Goal: Task Accomplishment & Management: Manage account settings

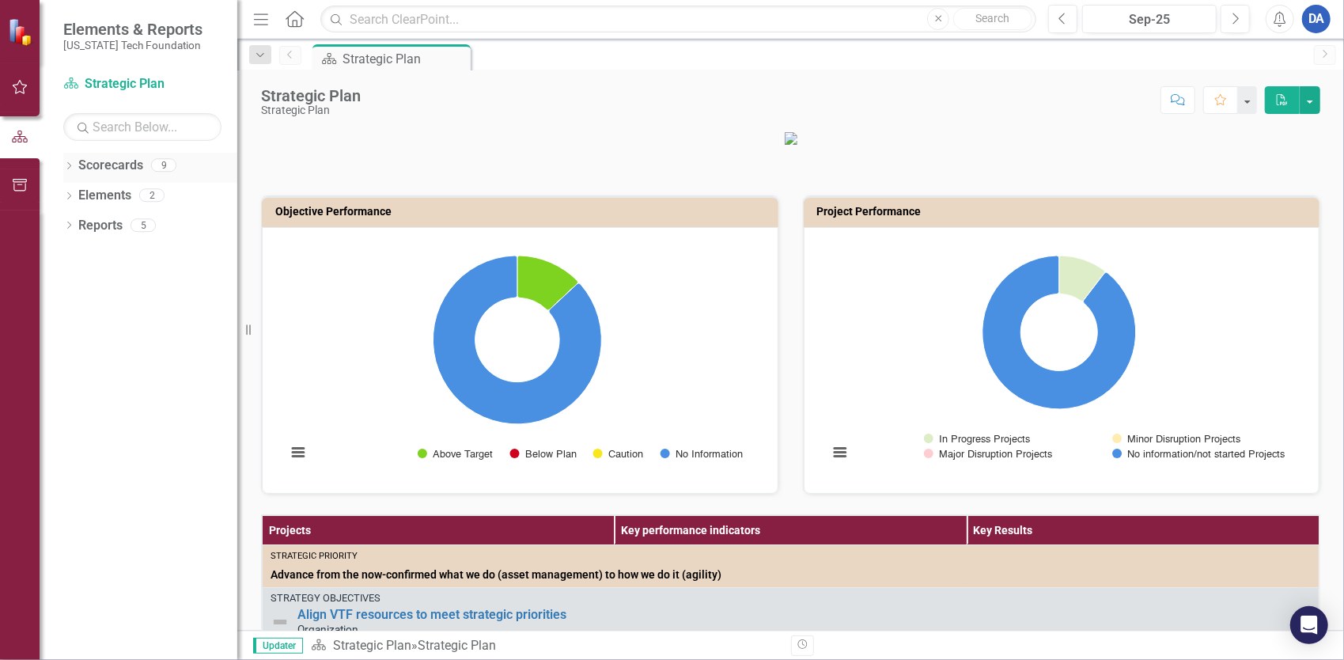
click at [65, 165] on icon "Dropdown" at bounding box center [68, 167] width 11 height 9
click at [76, 190] on icon "Dropdown" at bounding box center [77, 194] width 12 height 9
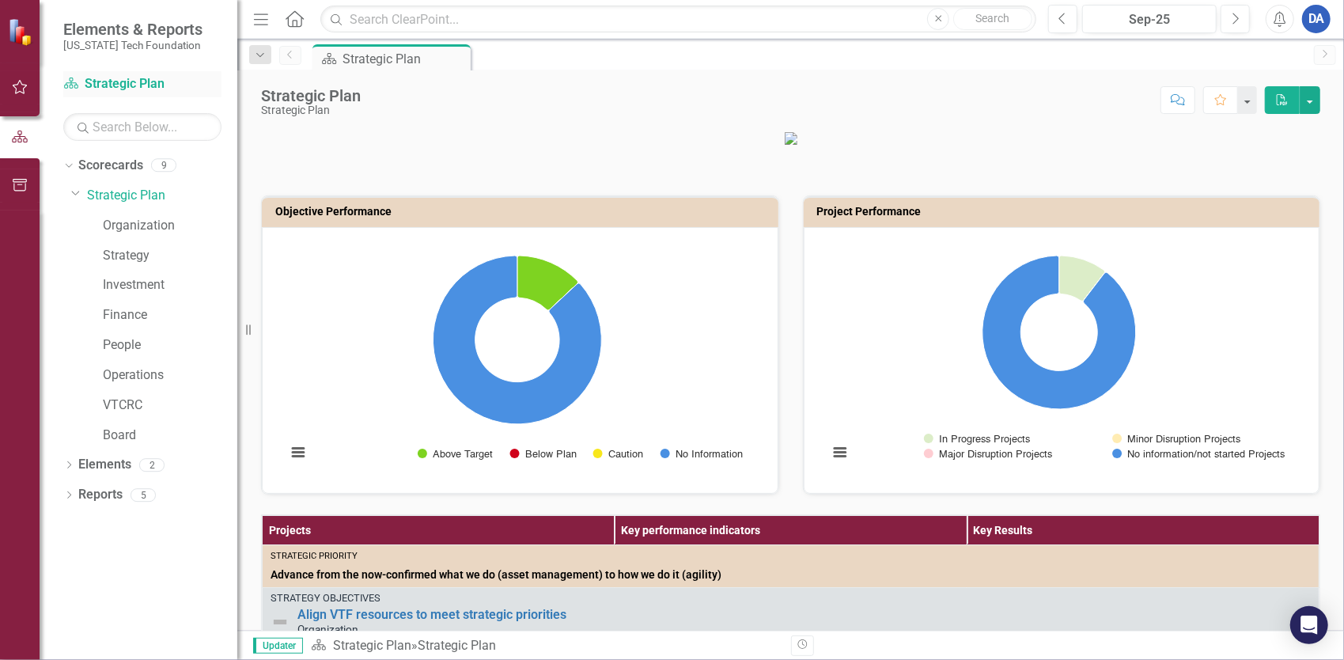
click at [115, 82] on link "Scorecard Strategic Plan" at bounding box center [142, 84] width 158 height 18
click at [17, 89] on icon "button" at bounding box center [20, 87] width 17 height 13
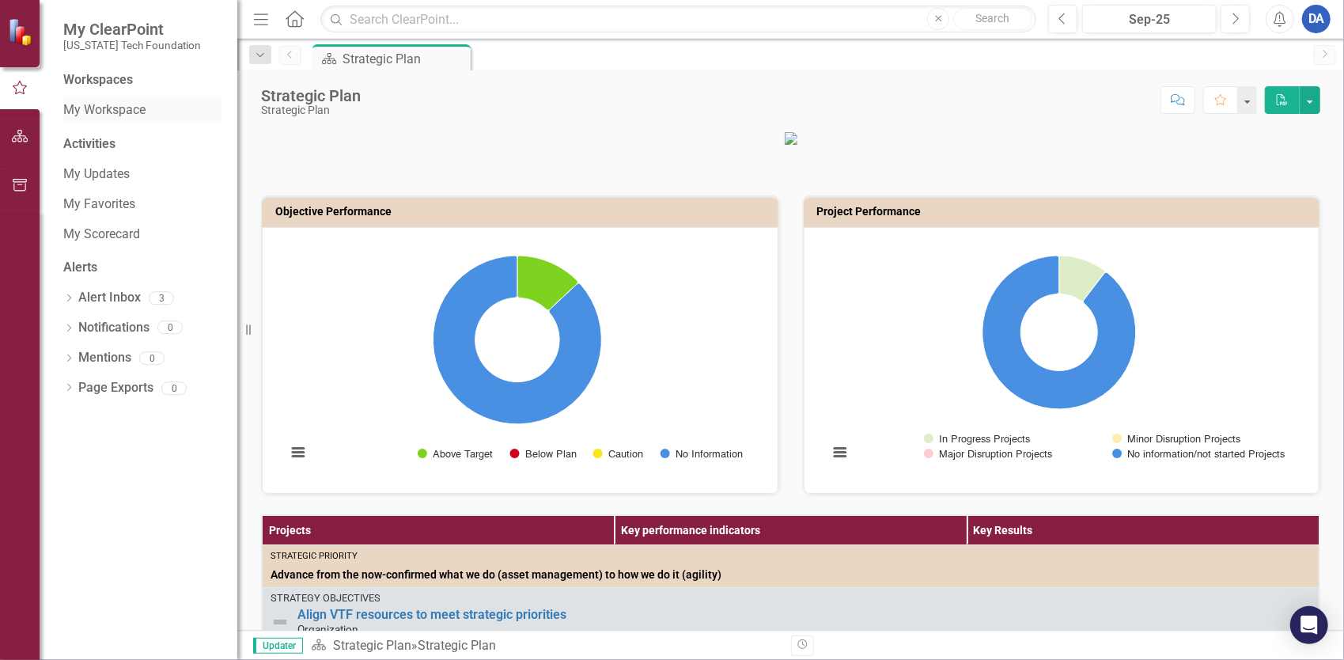
click at [90, 102] on link "My Workspace" at bounding box center [142, 110] width 158 height 18
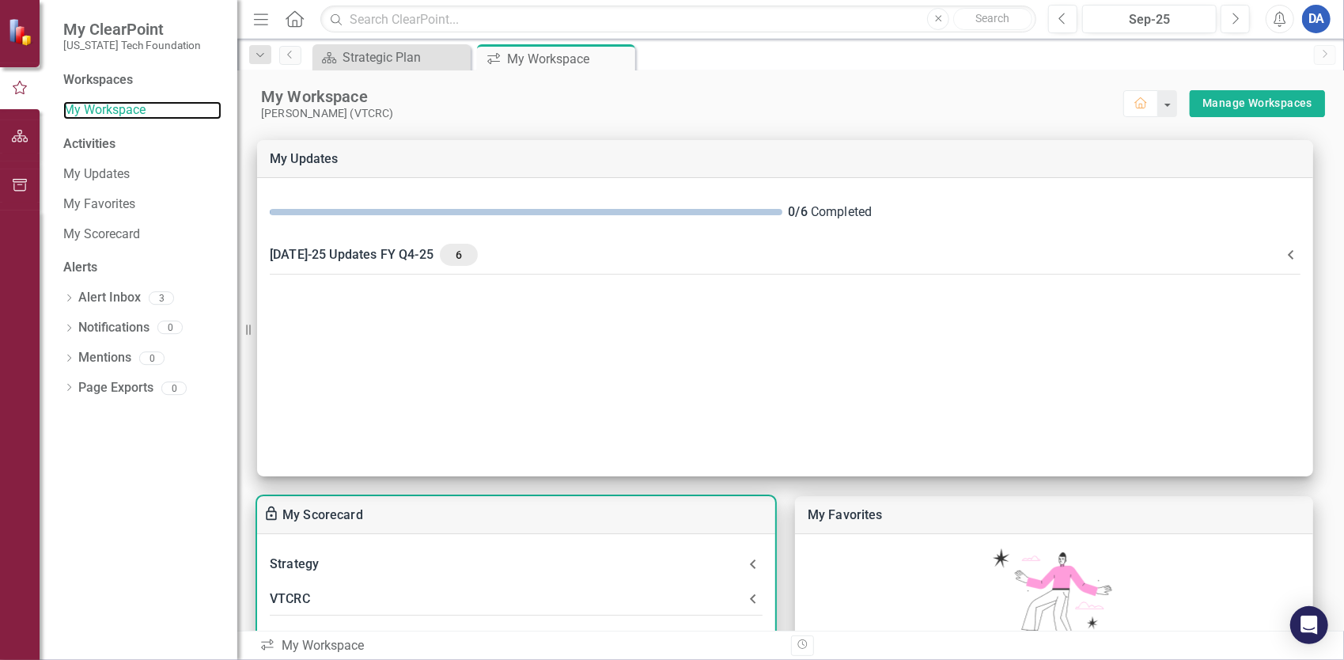
scroll to position [237, 0]
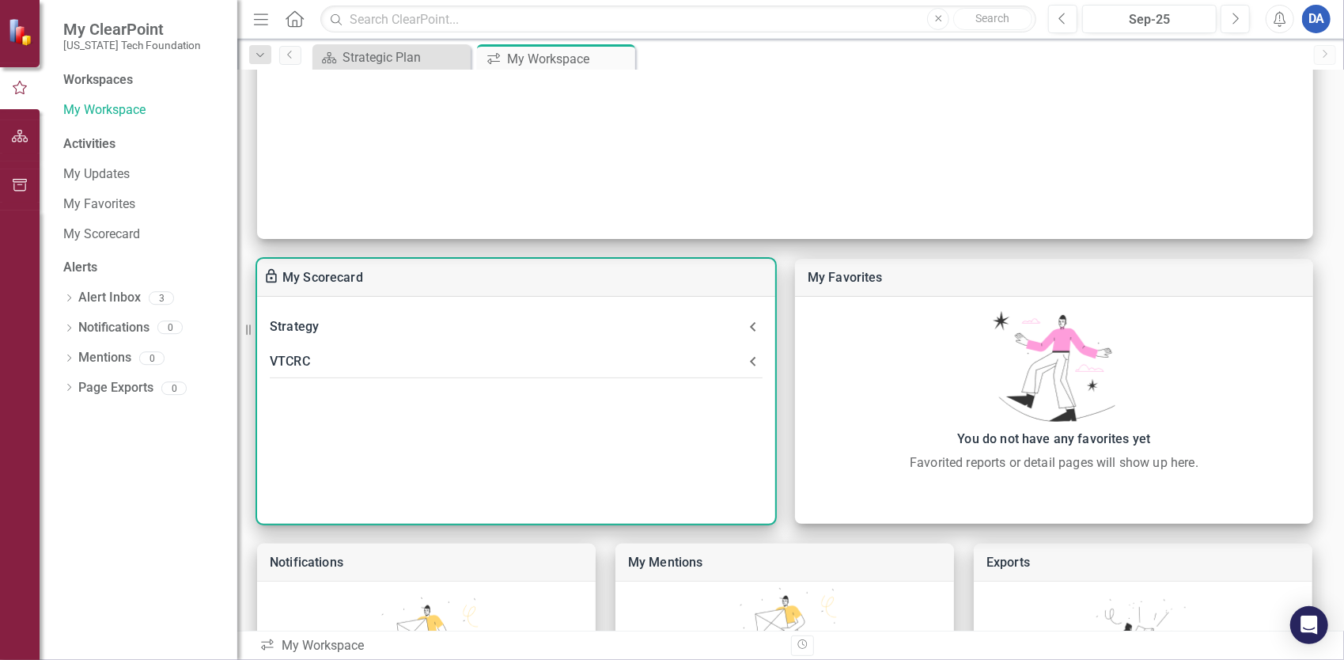
click at [289, 359] on div "VTCRC" at bounding box center [507, 361] width 474 height 22
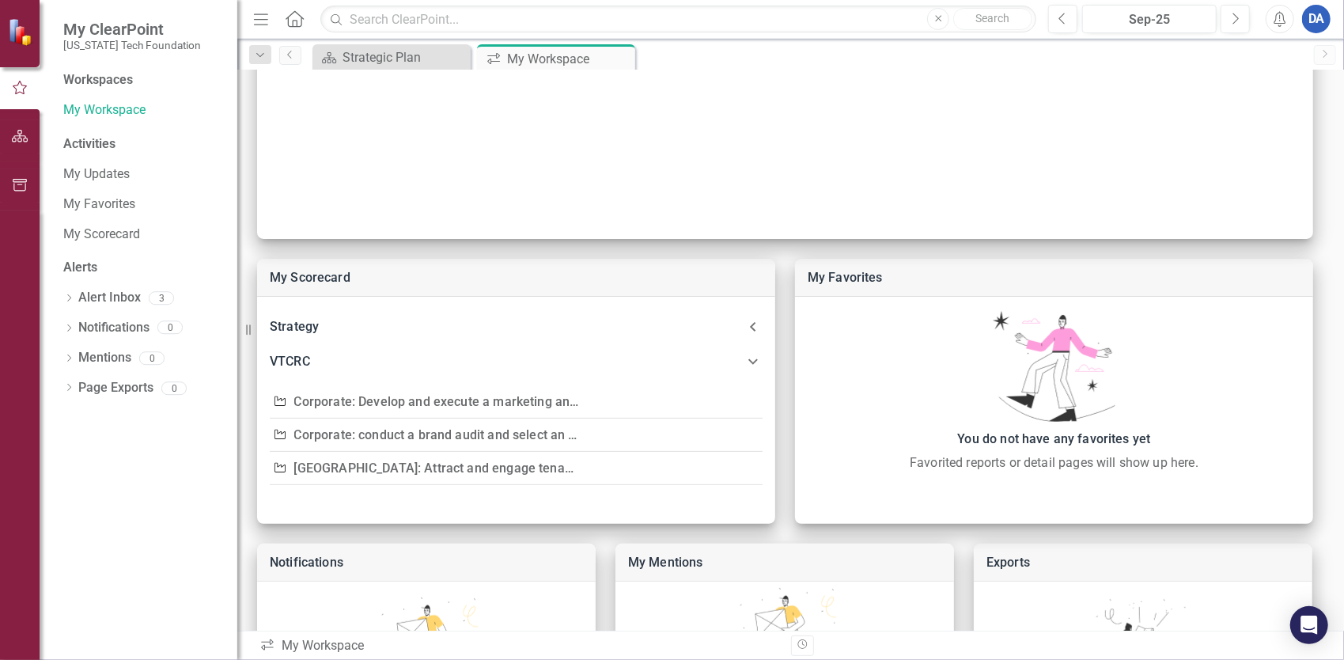
click at [21, 143] on button "button" at bounding box center [20, 136] width 36 height 33
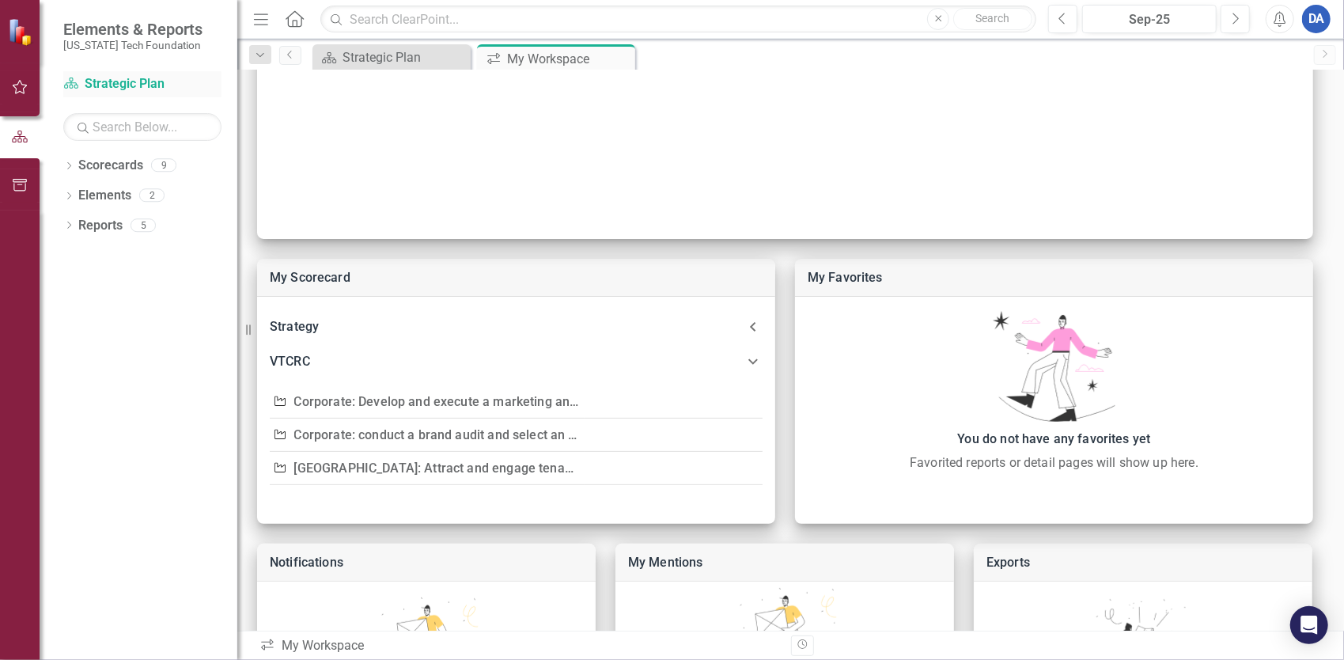
click at [127, 85] on link "Scorecard Strategic Plan" at bounding box center [142, 84] width 158 height 18
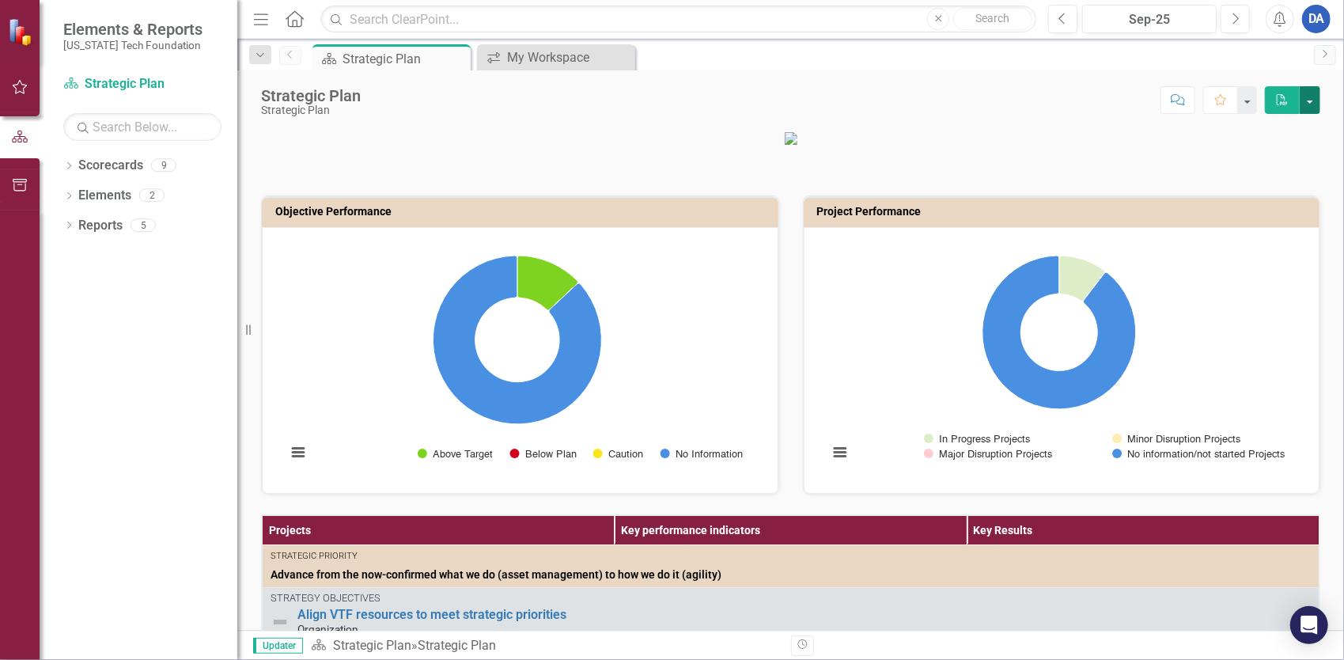
click at [1305, 104] on button "button" at bounding box center [1310, 100] width 21 height 28
click at [1250, 98] on button "button" at bounding box center [1247, 100] width 21 height 28
click at [1017, 106] on div "Score: N/A Sep-25 Completed Comment Favorite PDF" at bounding box center [845, 99] width 952 height 27
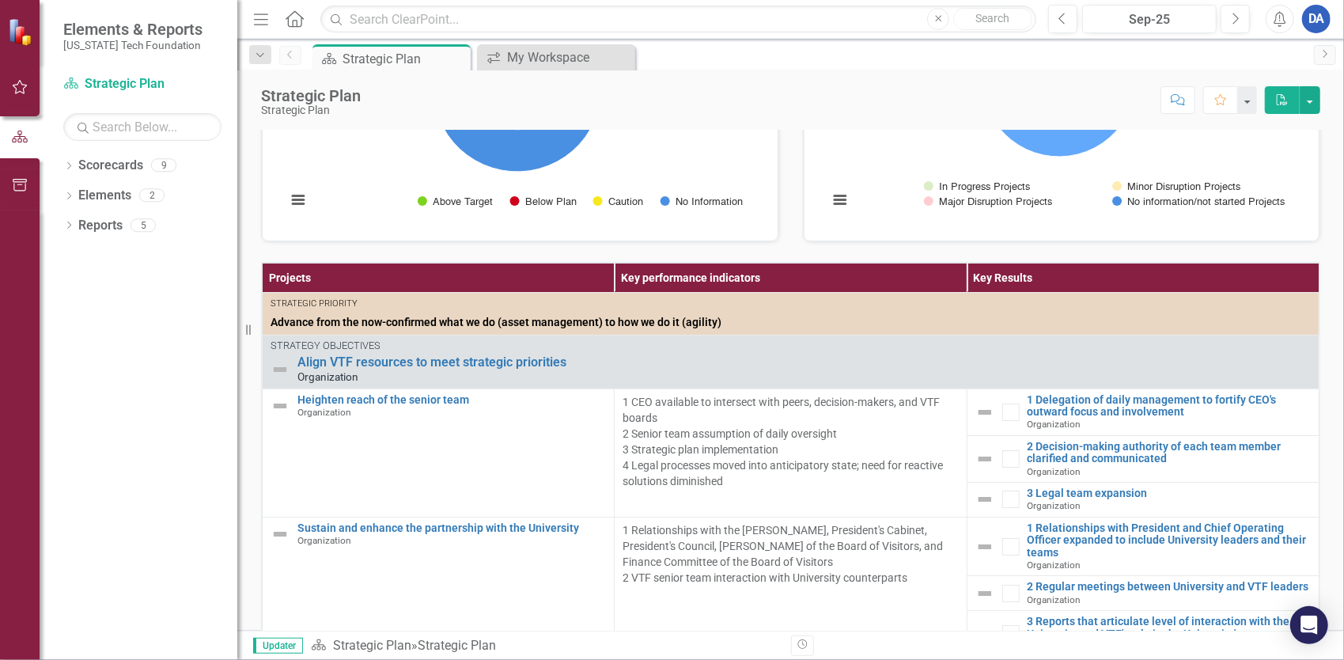
scroll to position [458, 0]
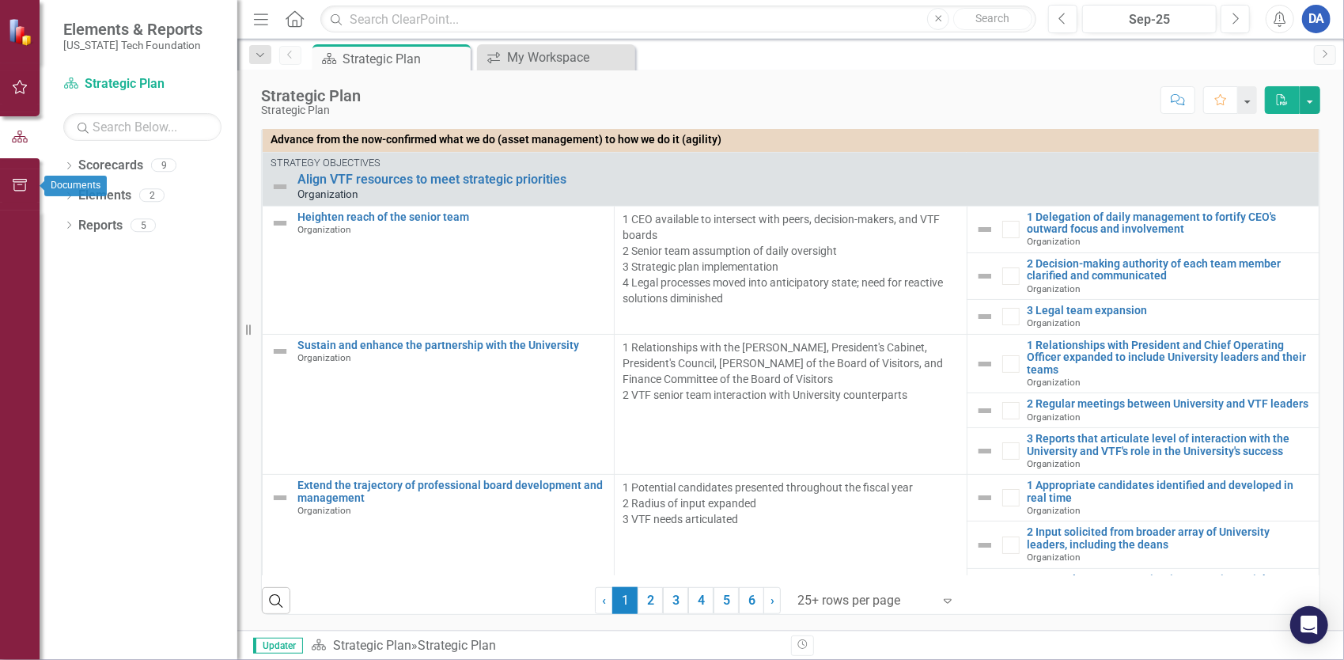
click at [23, 189] on icon "button" at bounding box center [20, 185] width 17 height 13
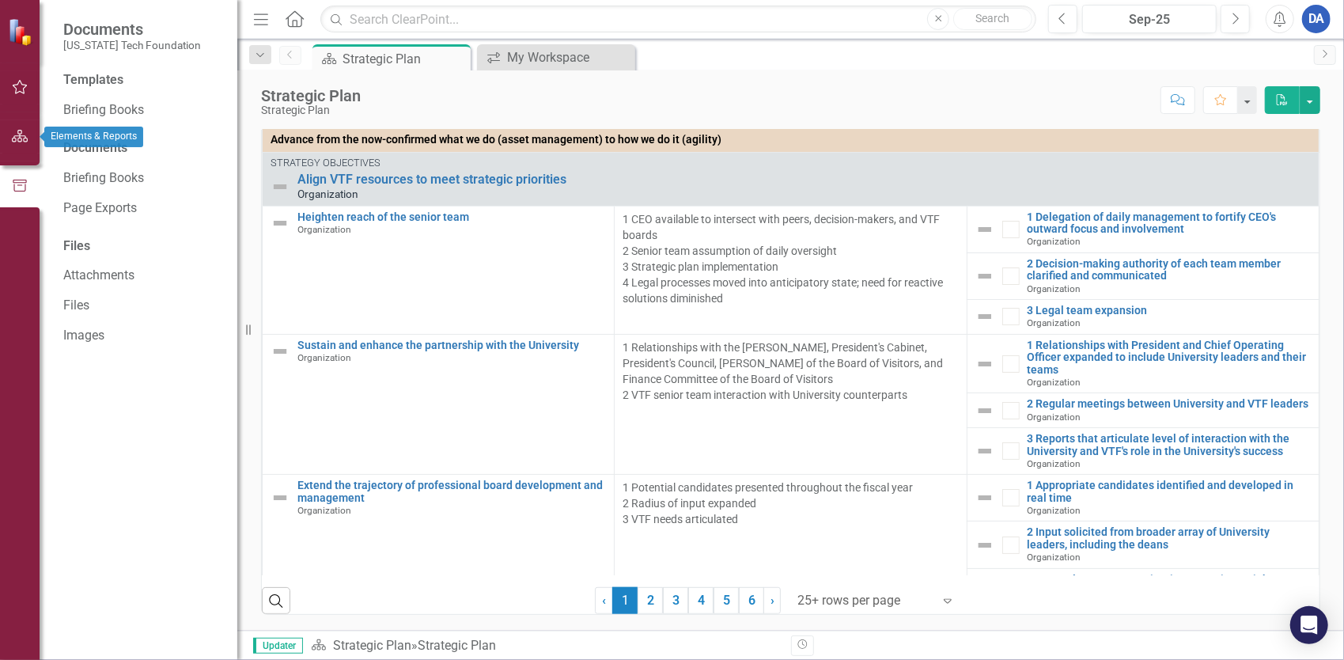
click at [21, 138] on icon "button" at bounding box center [20, 136] width 17 height 13
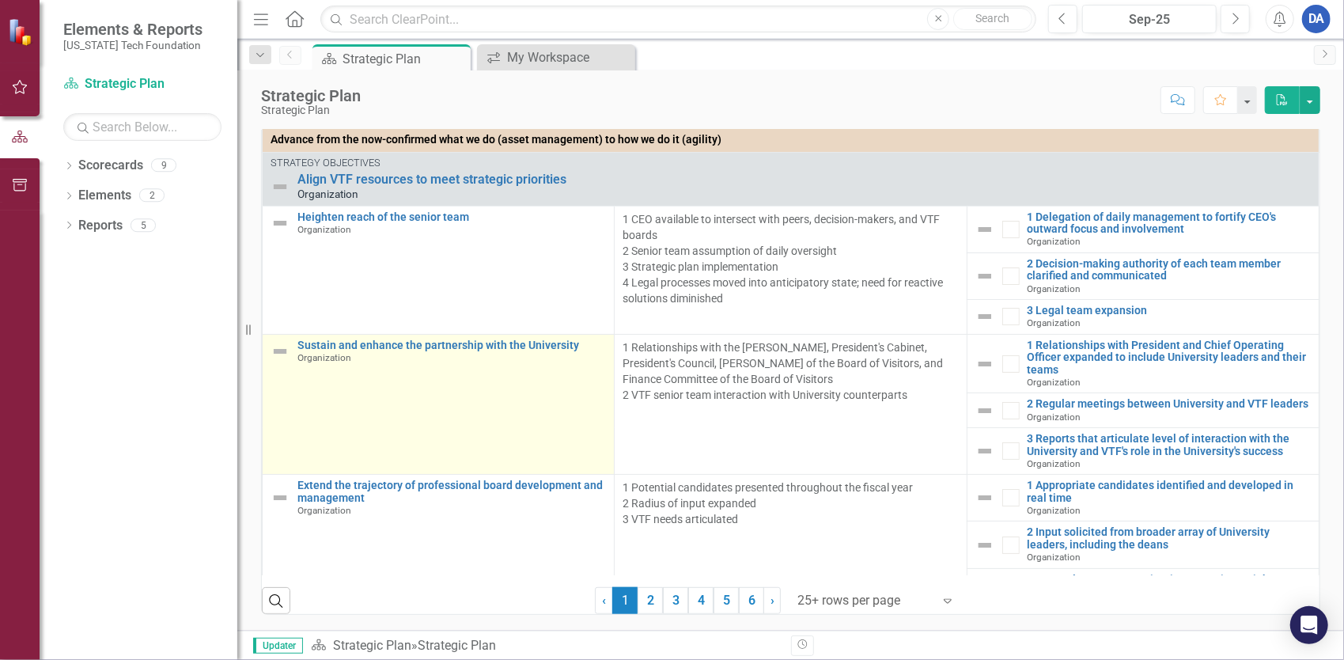
scroll to position [0, 0]
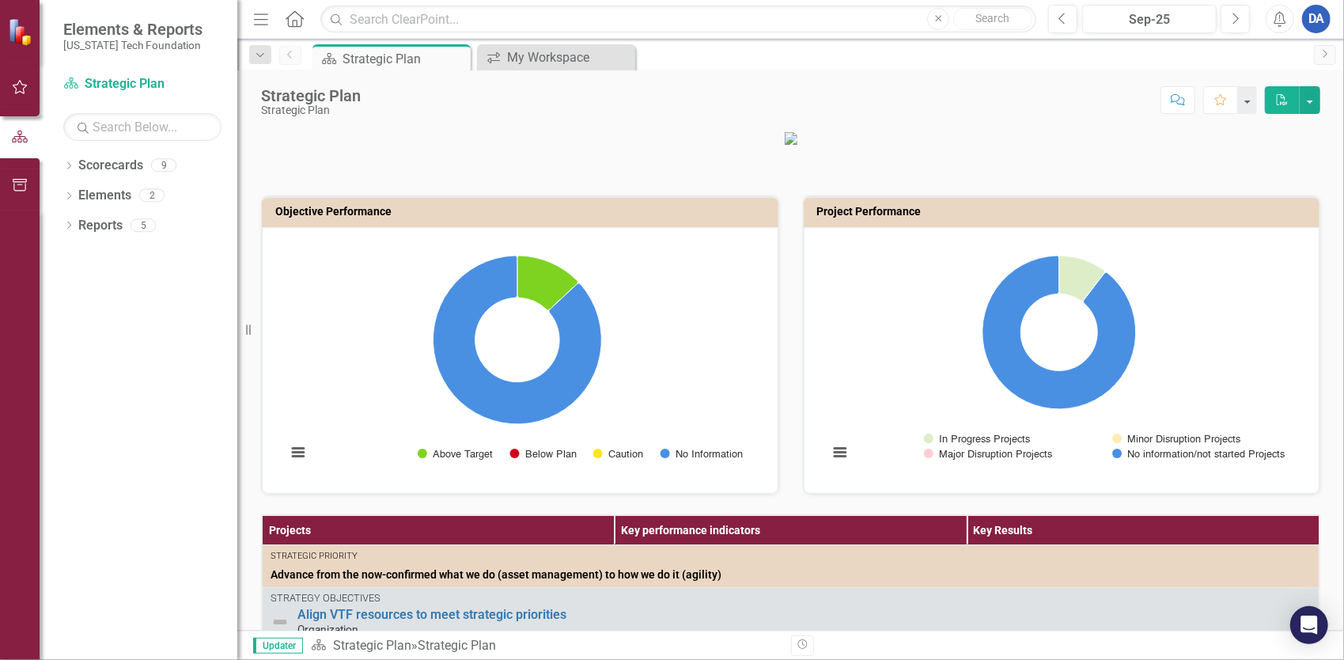
click at [263, 24] on icon "button" at bounding box center [261, 18] width 14 height 11
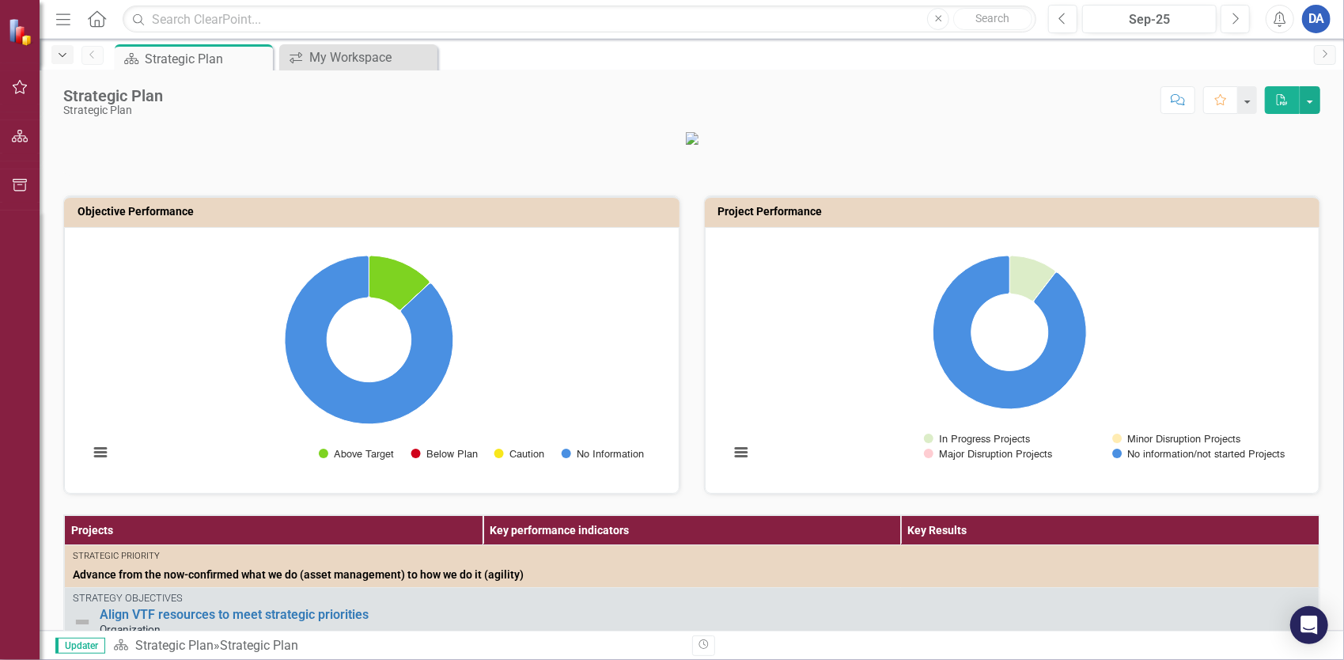
click at [66, 59] on icon "Dropdown" at bounding box center [62, 55] width 14 height 11
click at [16, 27] on img at bounding box center [22, 32] width 28 height 28
click at [367, 61] on div "My Workspace" at bounding box center [361, 57] width 104 height 20
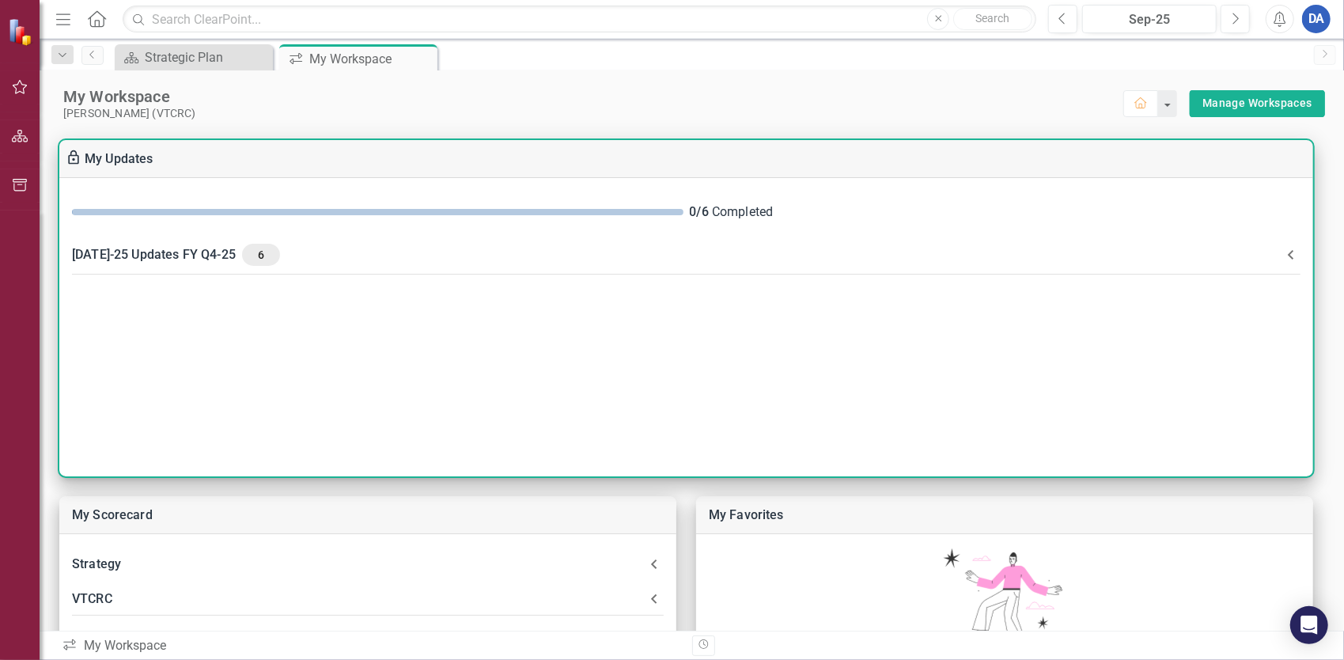
click at [164, 245] on div "[DATE]-25 Updates FY Q4-25 6" at bounding box center [677, 255] width 1210 height 22
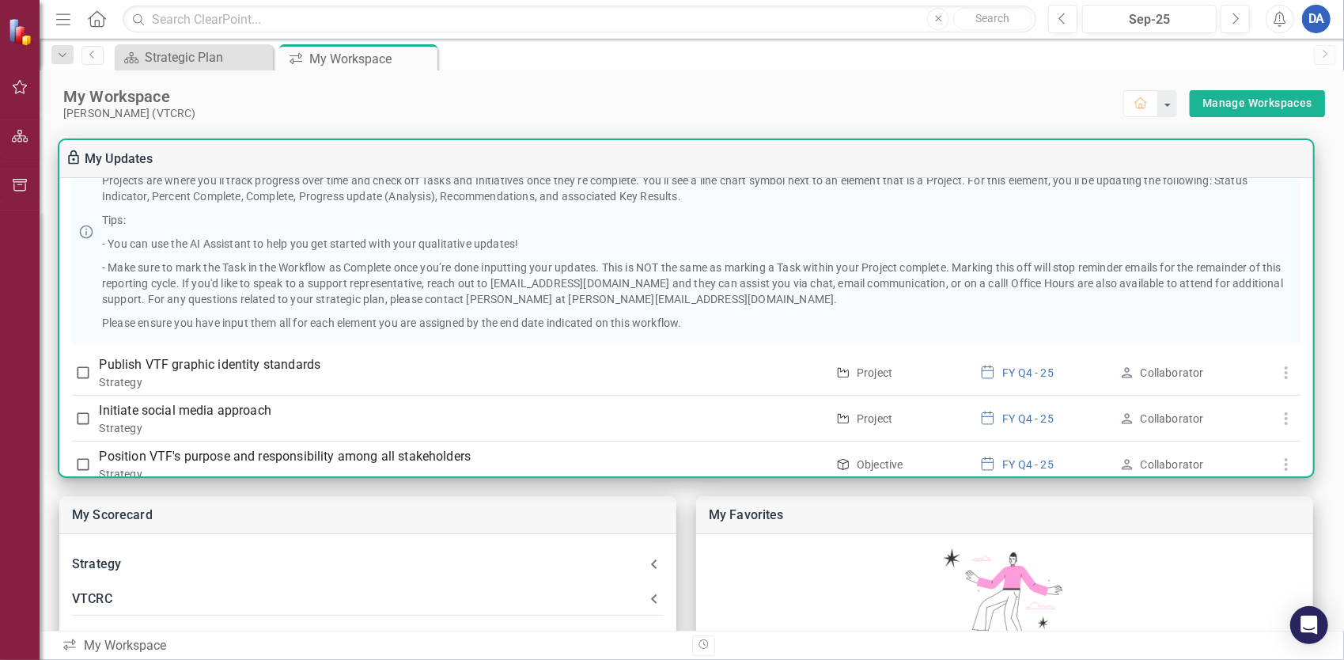
scroll to position [316, 0]
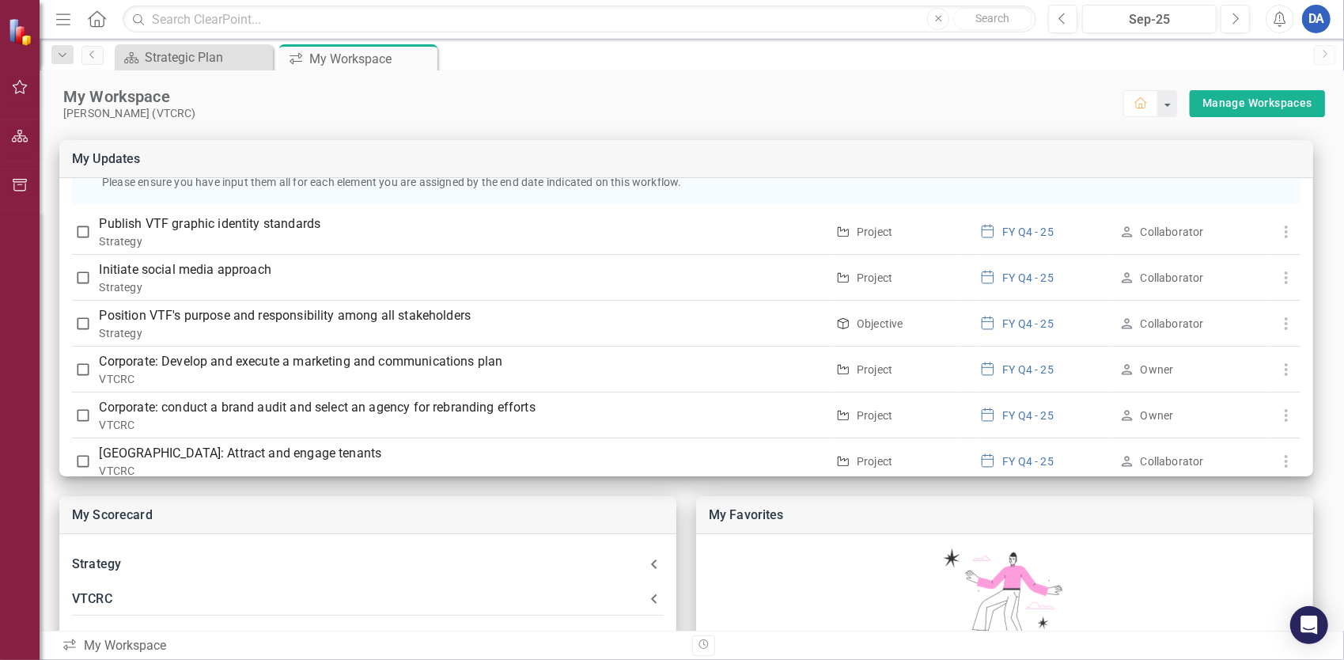
click at [301, 120] on div "My Scorecard Strategy Objective Position VTF's purpose and responsibility among…" at bounding box center [692, 592] width 1305 height 945
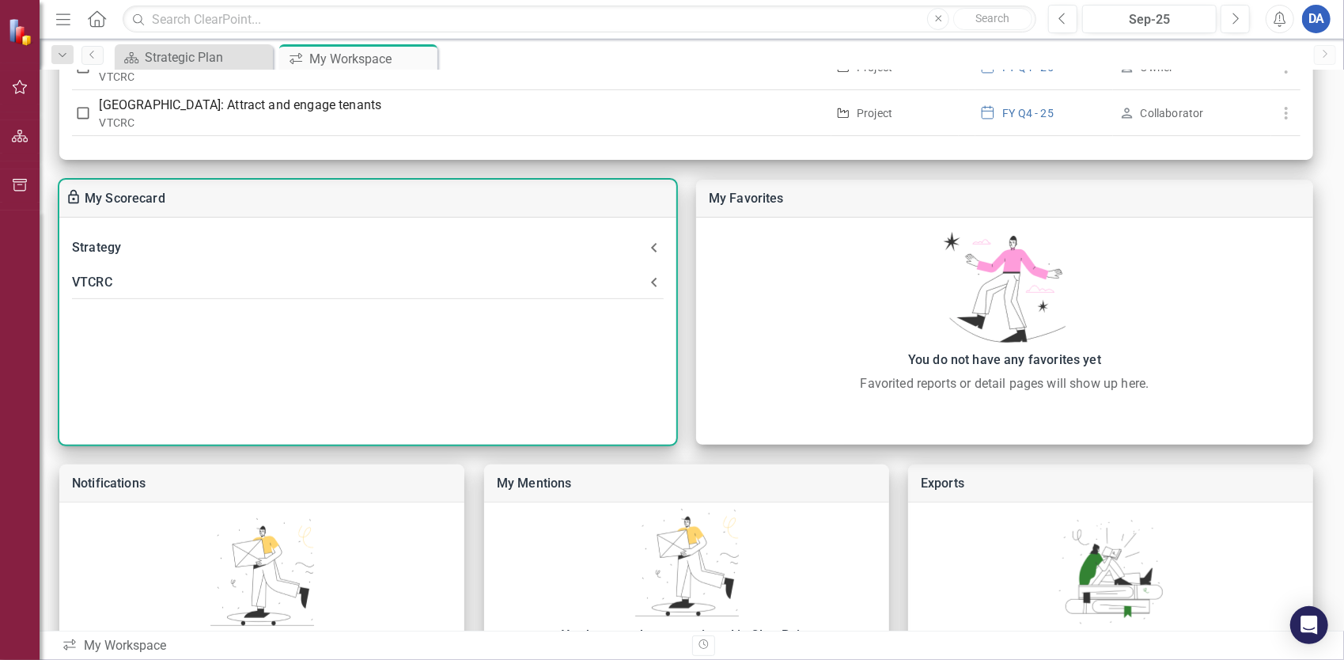
click at [82, 283] on div "VTCRC" at bounding box center [358, 282] width 573 height 22
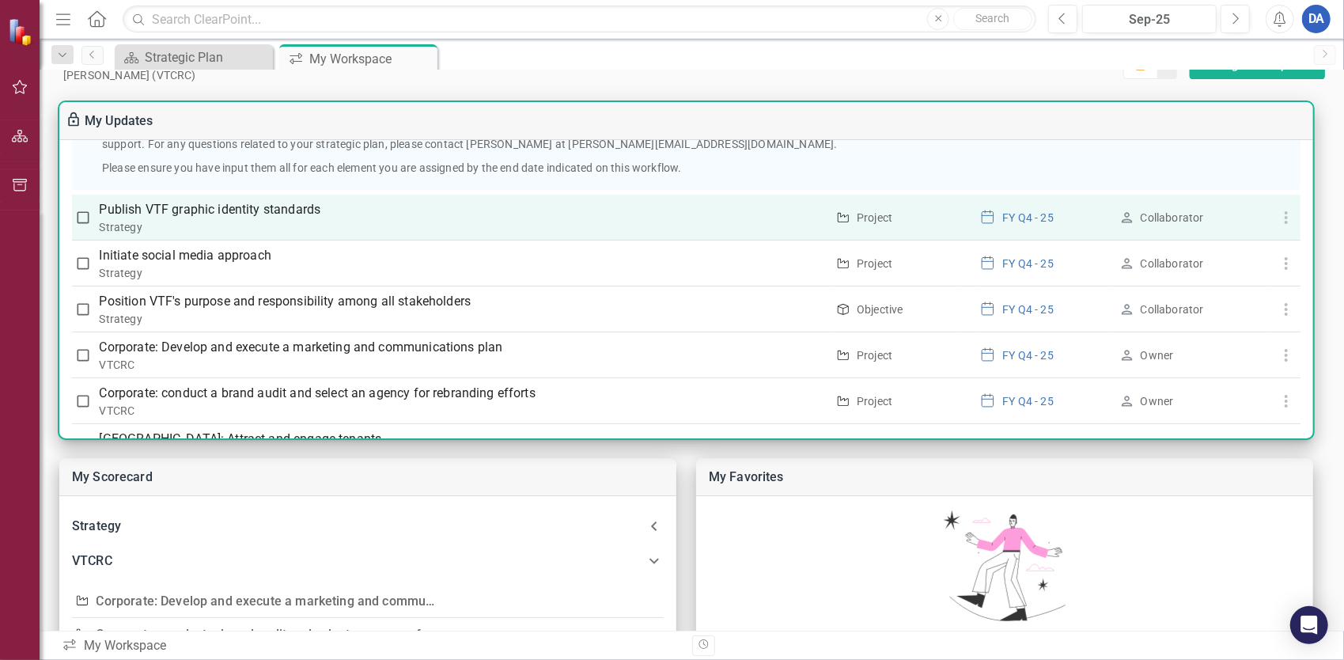
scroll to position [269, 0]
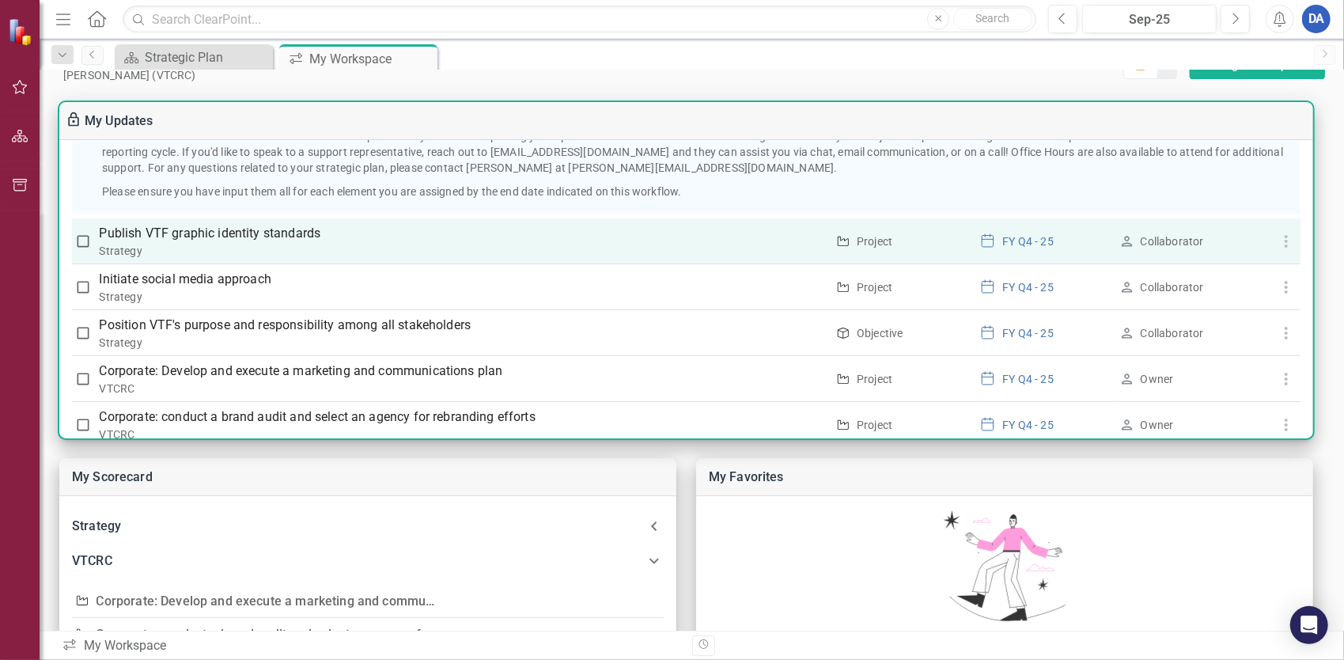
click at [259, 231] on p "Publish VTF graphic identity standards" at bounding box center [463, 233] width 727 height 19
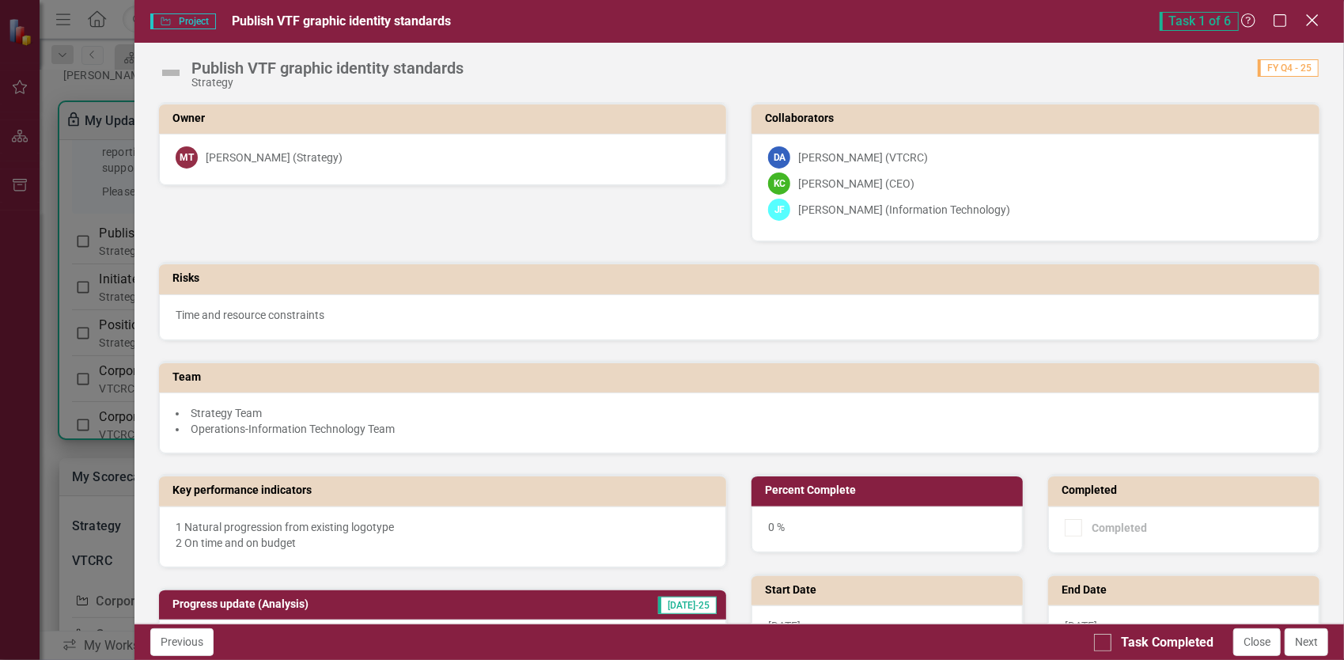
click at [1318, 24] on icon "Close" at bounding box center [1312, 20] width 20 height 15
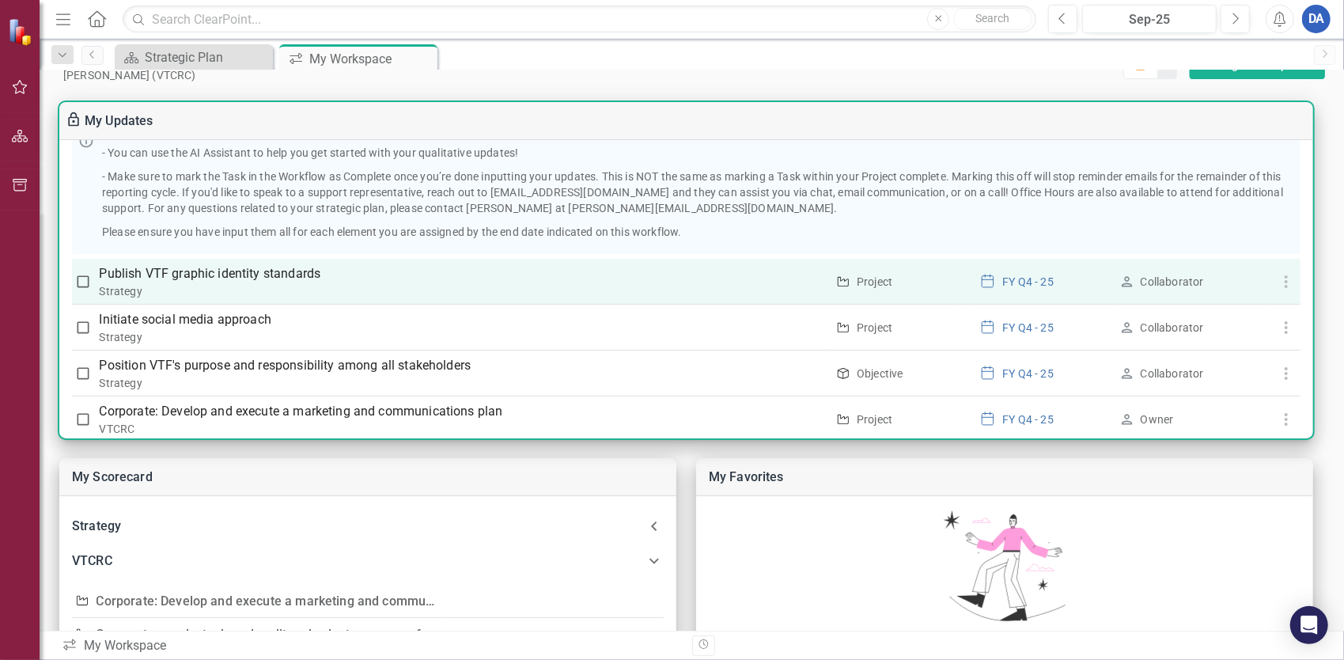
scroll to position [316, 0]
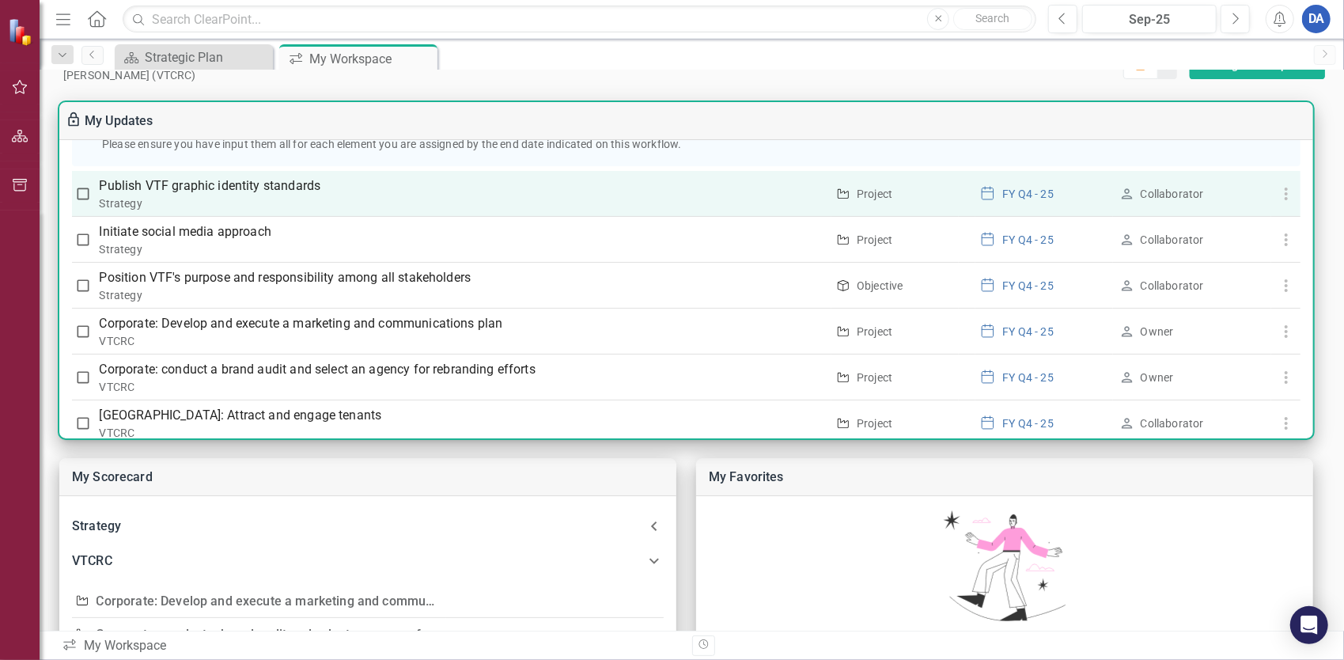
click at [368, 191] on p "Publish VTF graphic identity standards" at bounding box center [463, 185] width 727 height 19
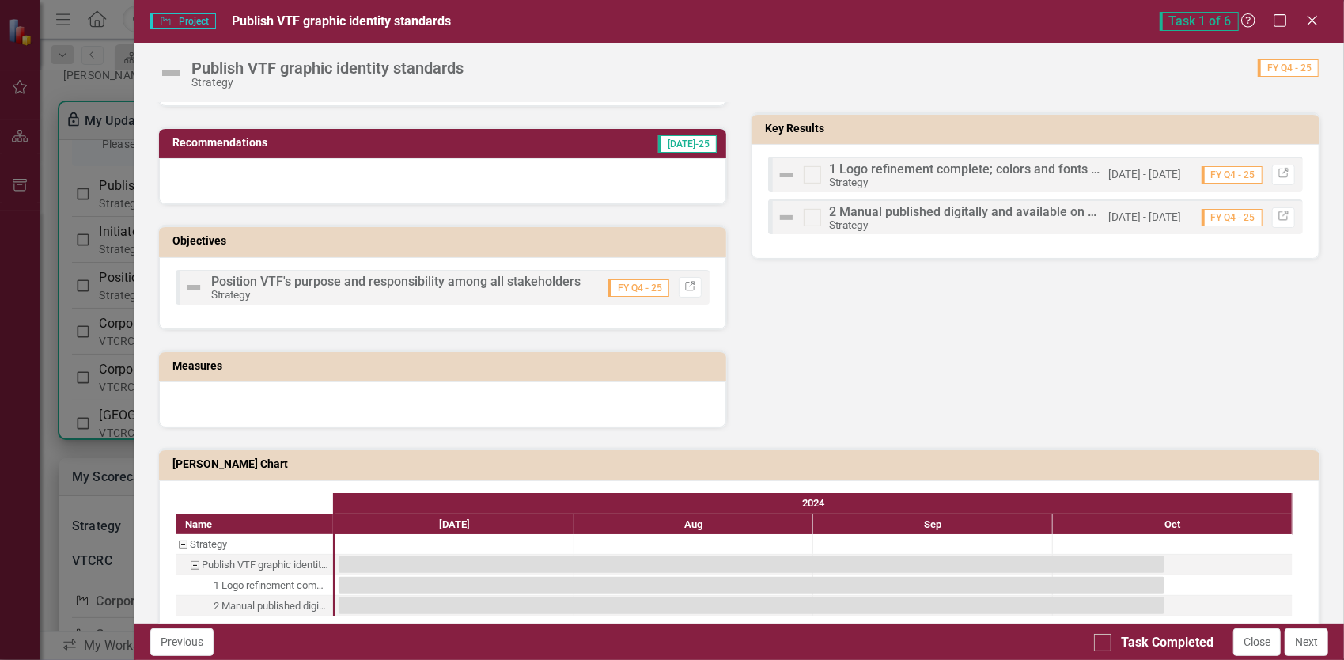
scroll to position [373, 0]
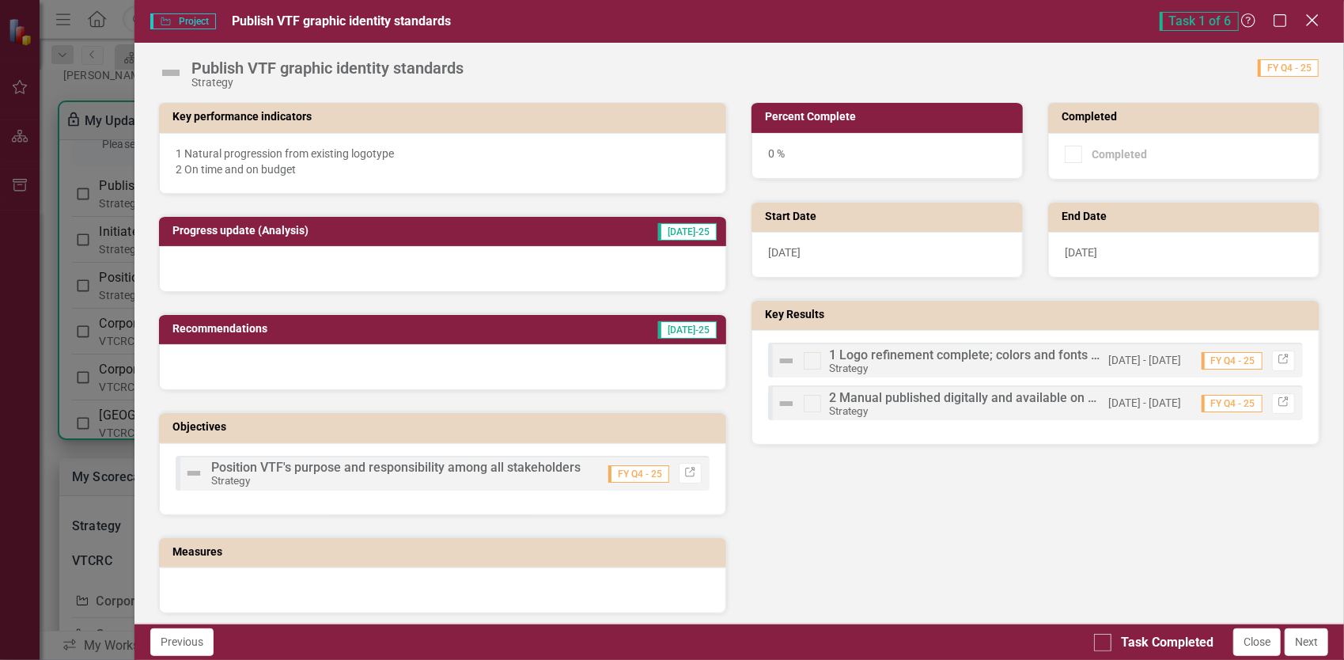
click at [1311, 24] on icon "Close" at bounding box center [1312, 20] width 20 height 15
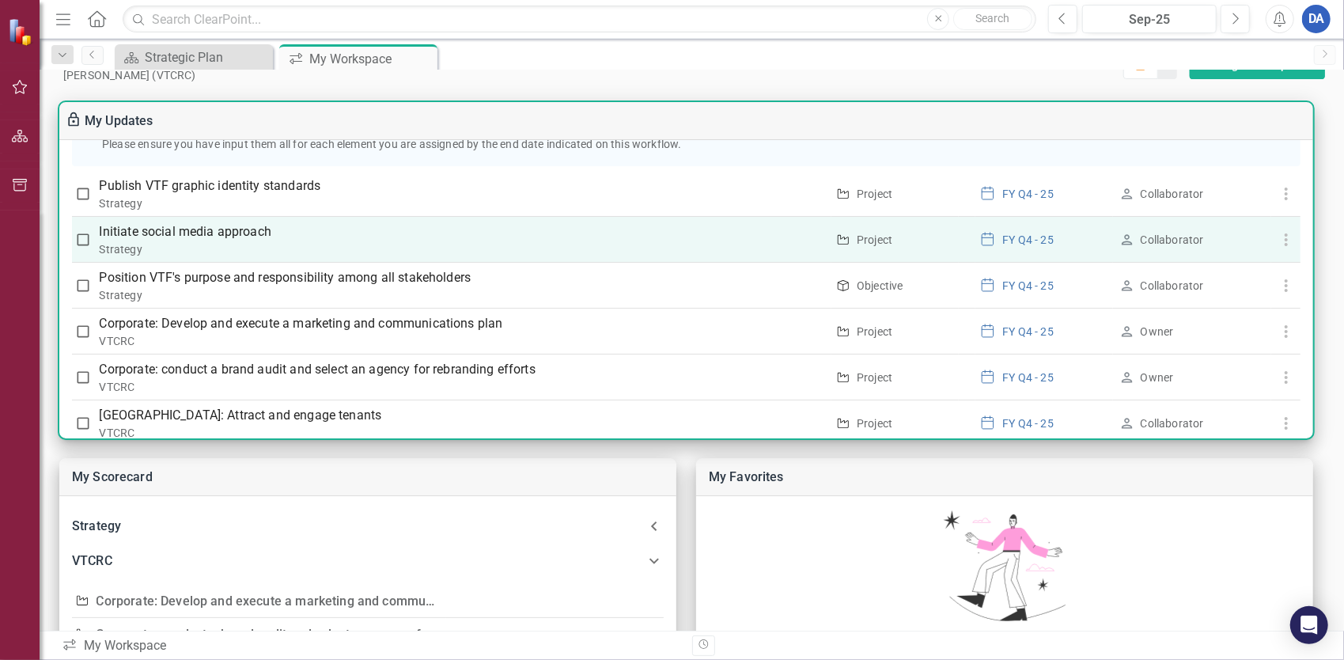
click at [212, 245] on div "Strategy" at bounding box center [463, 249] width 727 height 16
click at [105, 234] on p "Initiate social media approach" at bounding box center [463, 231] width 727 height 19
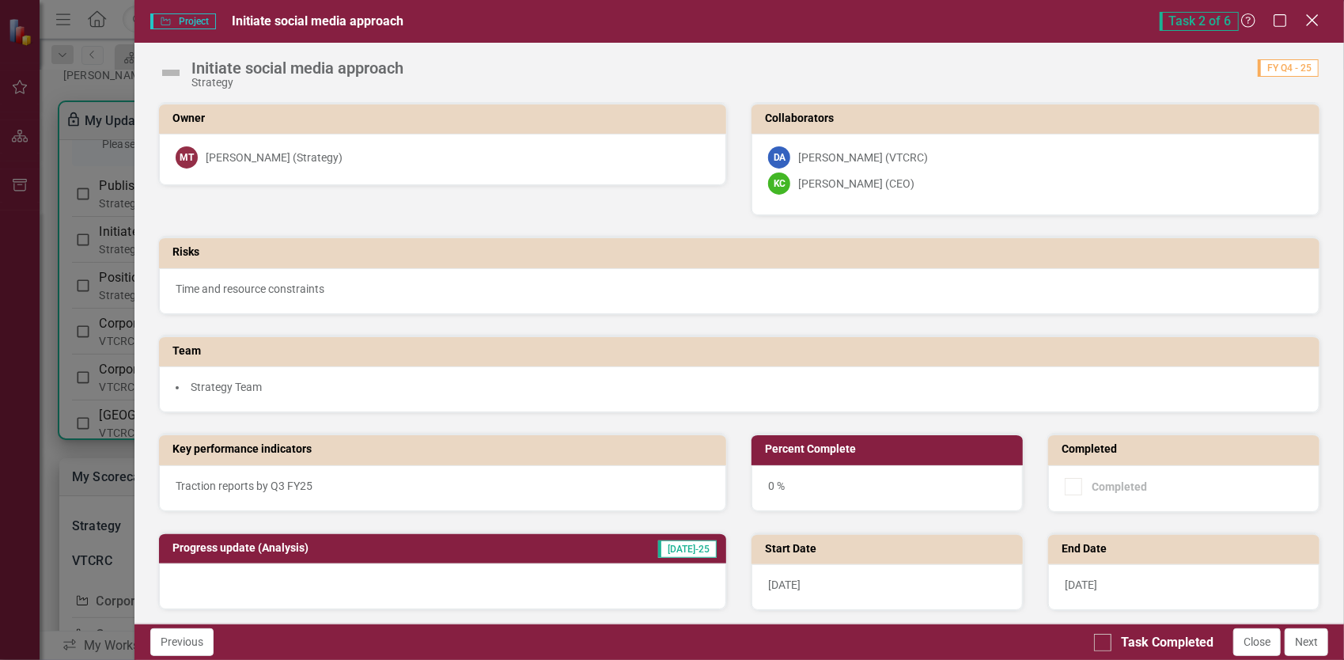
click at [1312, 21] on icon at bounding box center [1312, 20] width 12 height 12
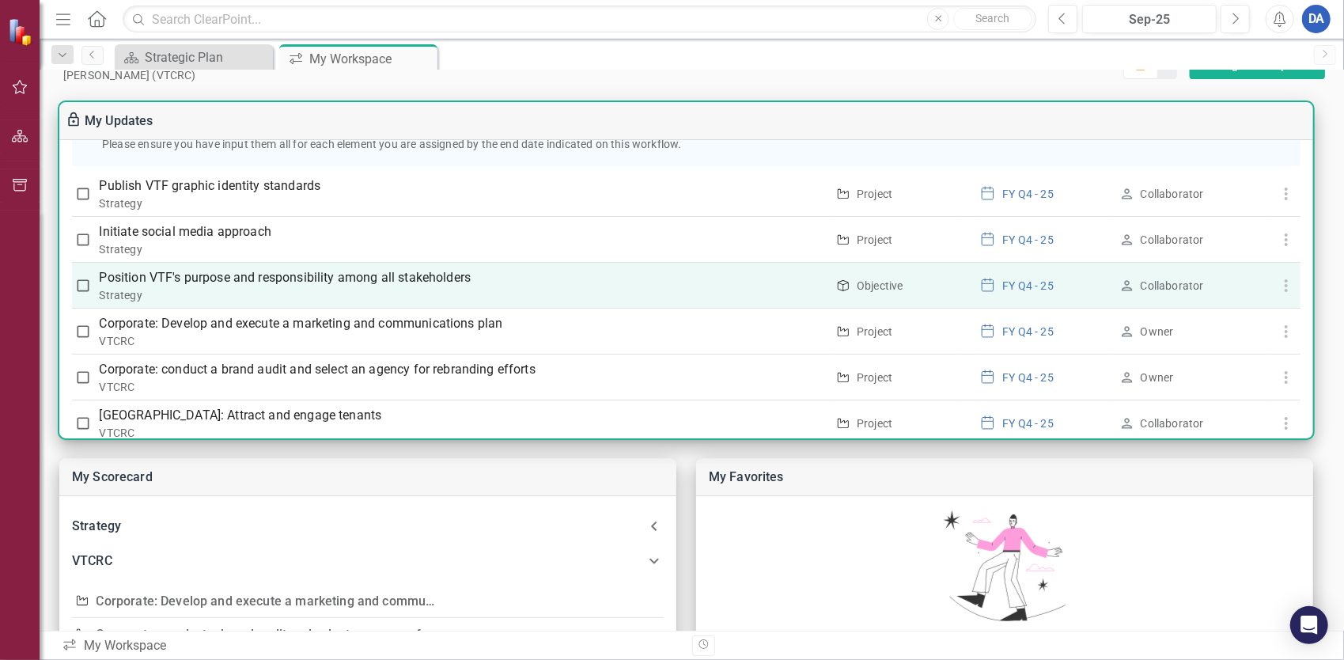
click at [190, 278] on p "Position VTF's purpose and responsibility among all stakeholders" at bounding box center [463, 277] width 727 height 19
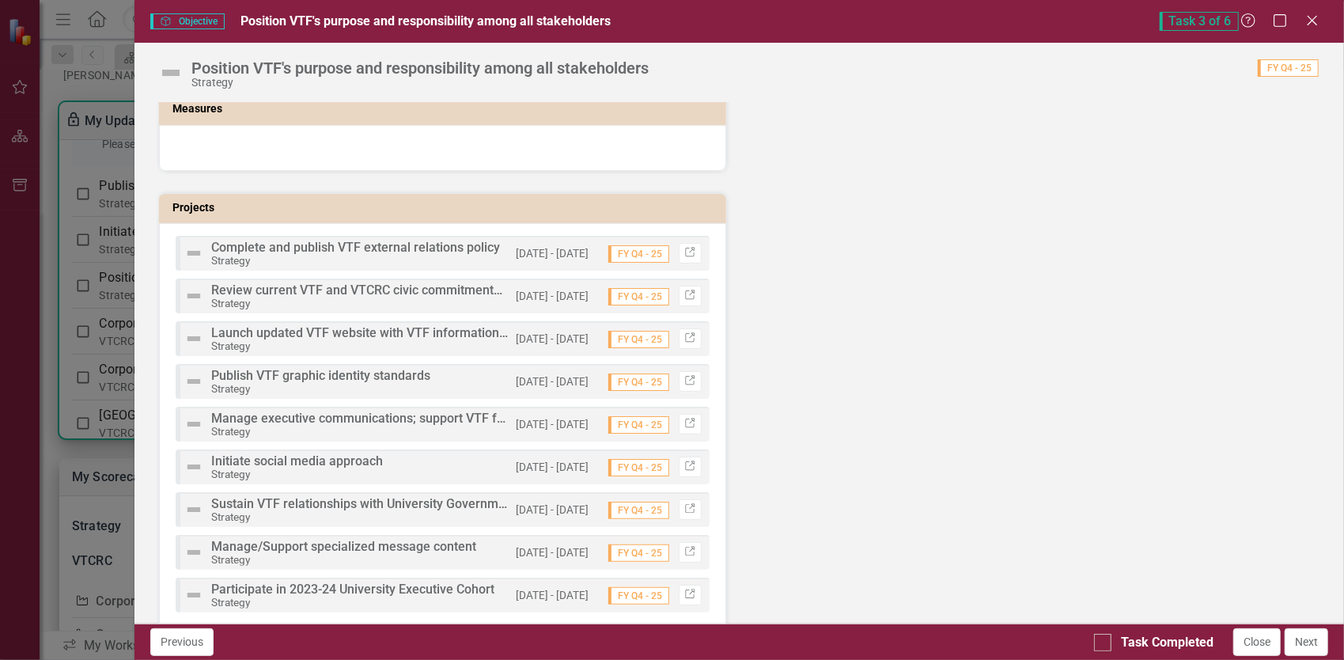
scroll to position [335, 0]
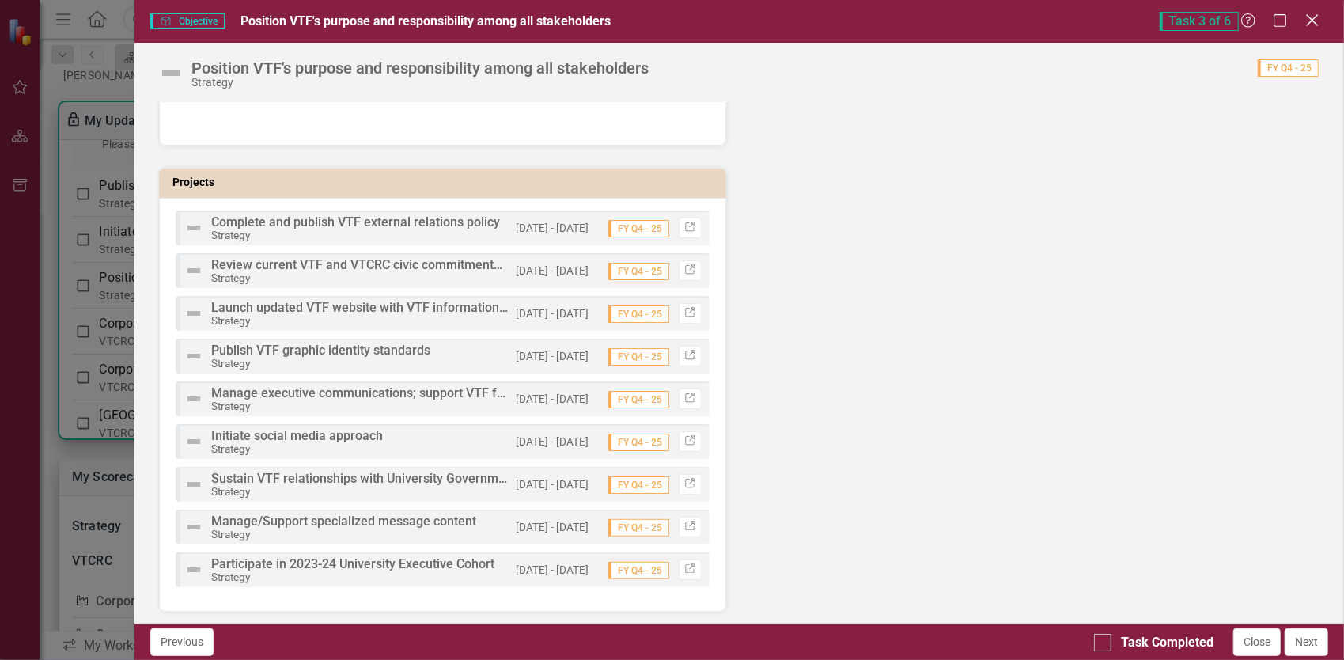
click at [1312, 19] on icon "Close" at bounding box center [1312, 20] width 20 height 15
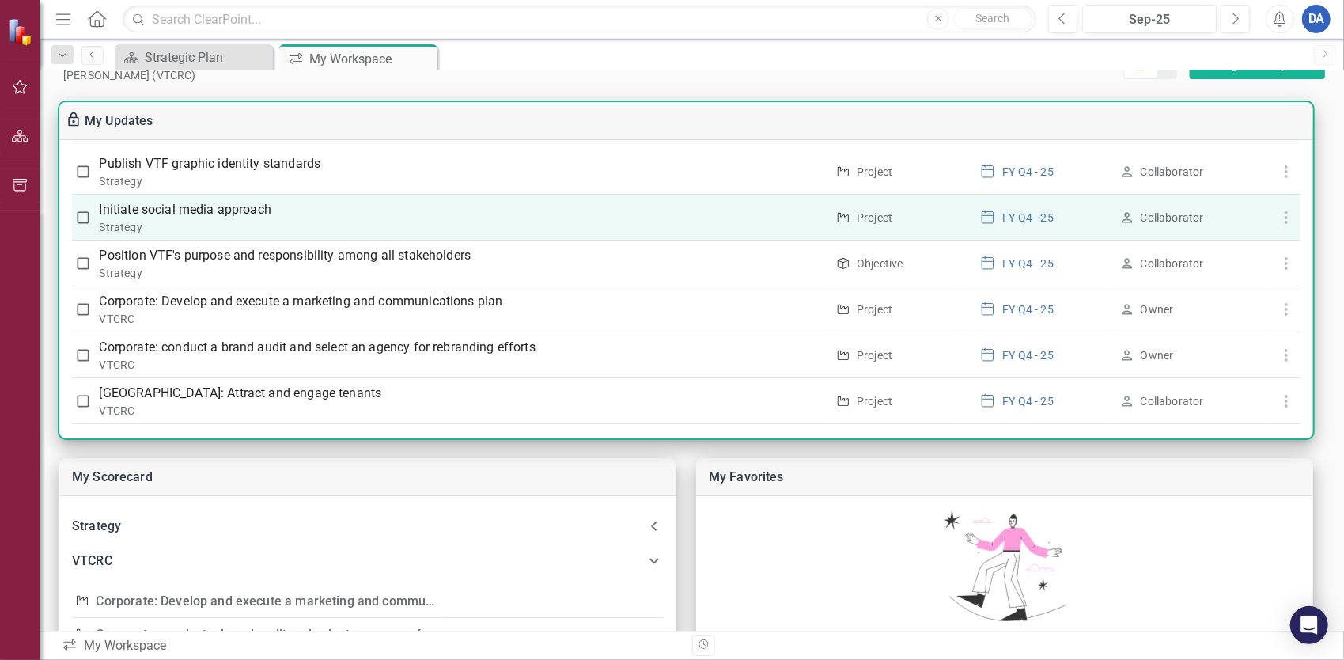
scroll to position [348, 0]
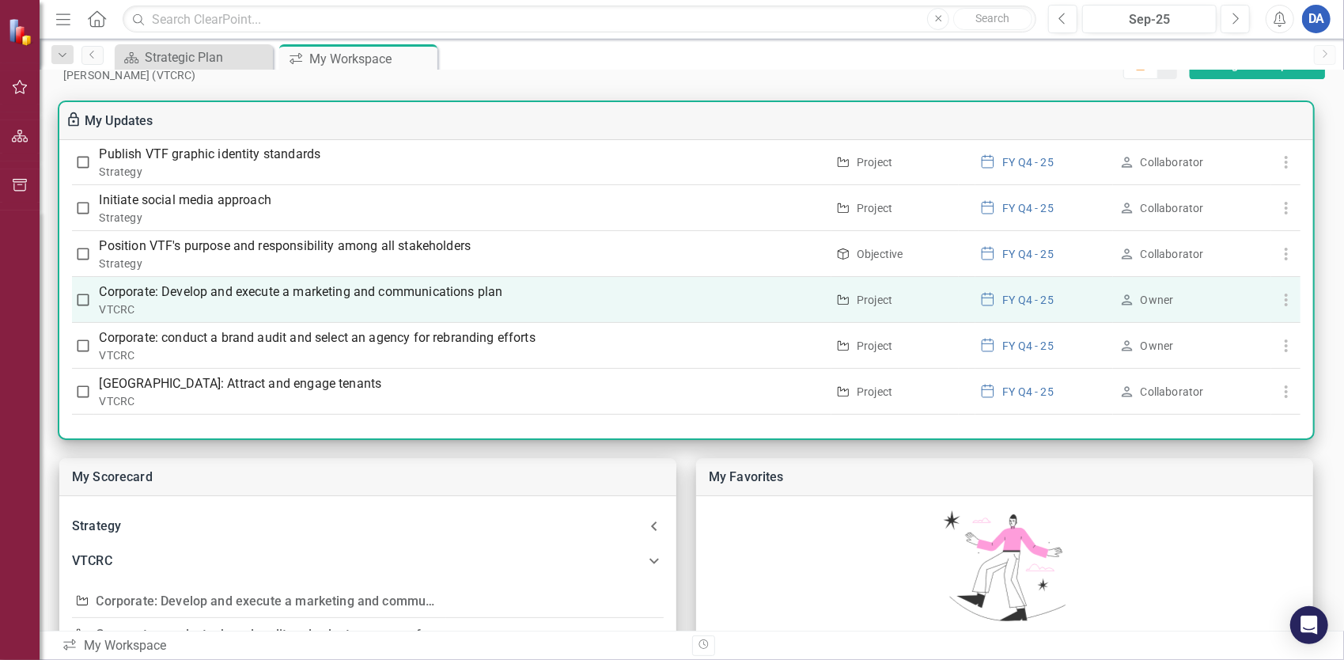
click at [174, 290] on p "Corporate: Develop and execute a marketing and communications plan" at bounding box center [463, 291] width 727 height 19
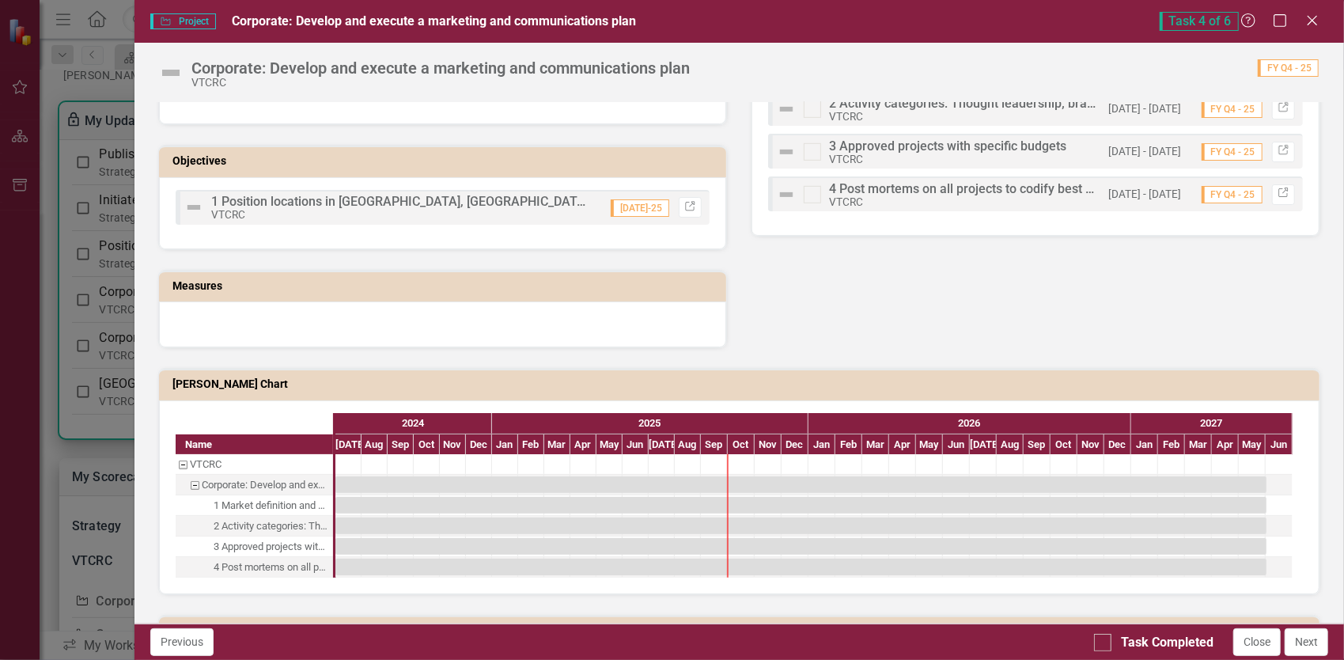
scroll to position [633, 0]
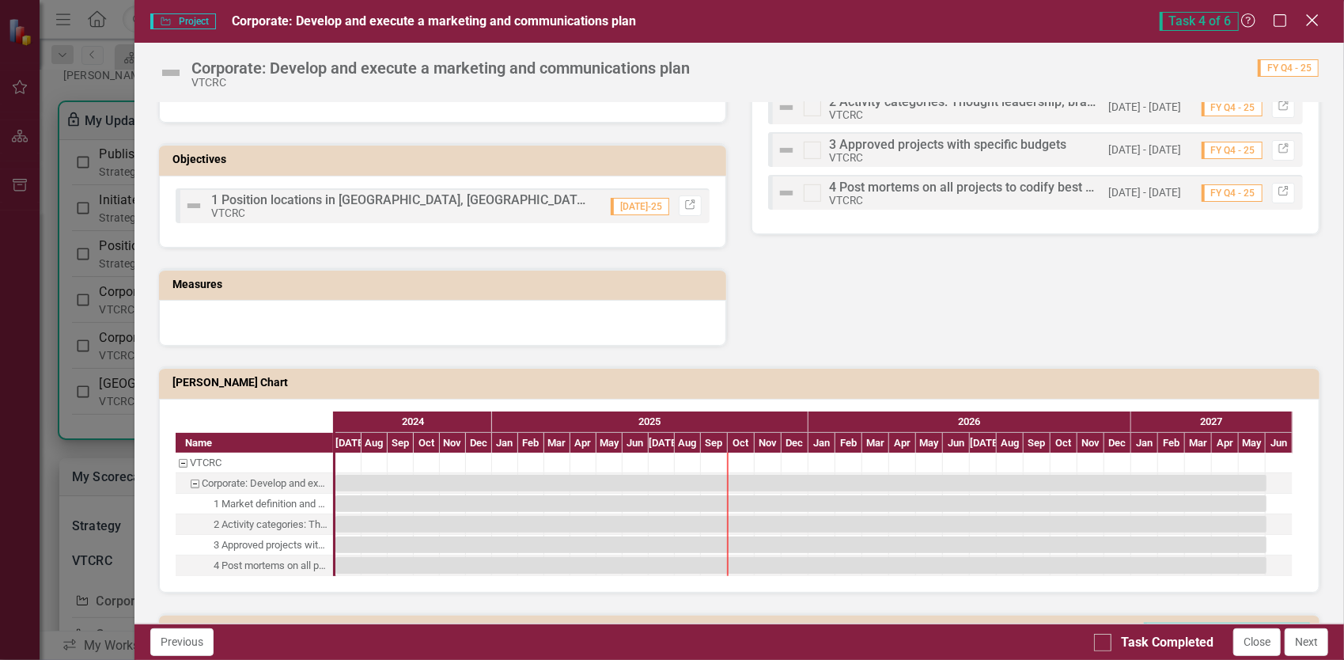
click at [1316, 17] on icon at bounding box center [1312, 20] width 12 height 12
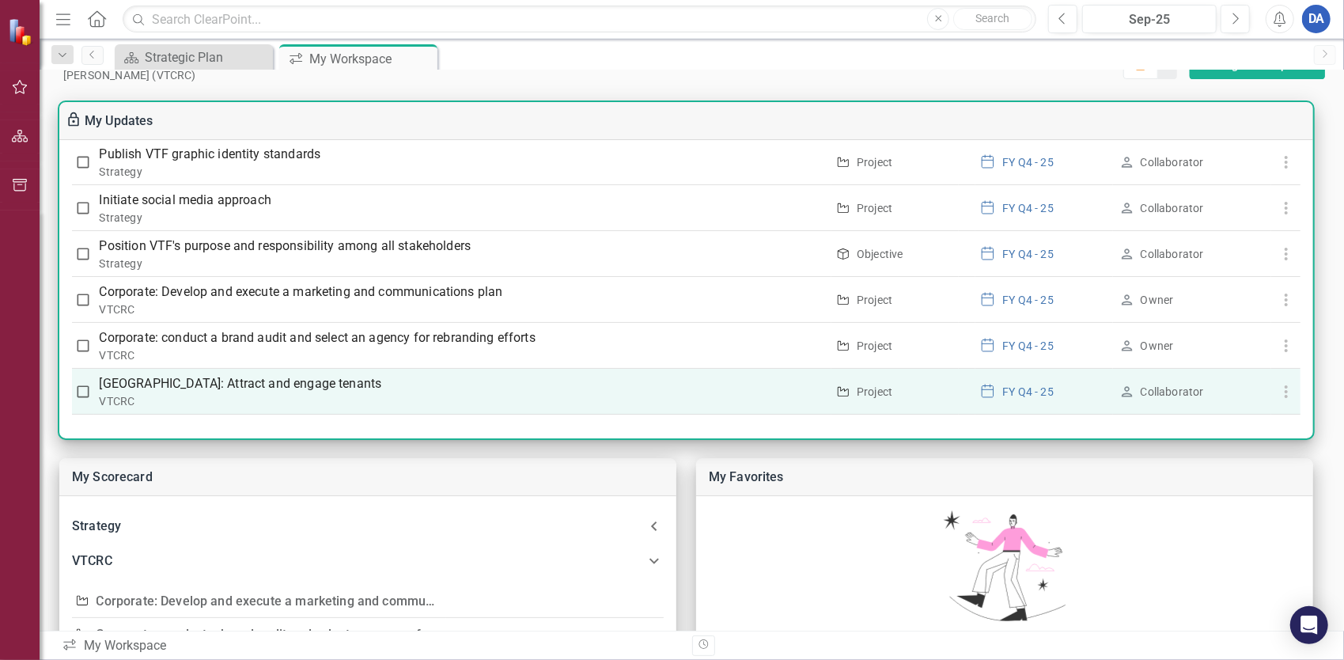
click at [176, 381] on p "[GEOGRAPHIC_DATA]: Attract and engage tenants" at bounding box center [463, 383] width 727 height 19
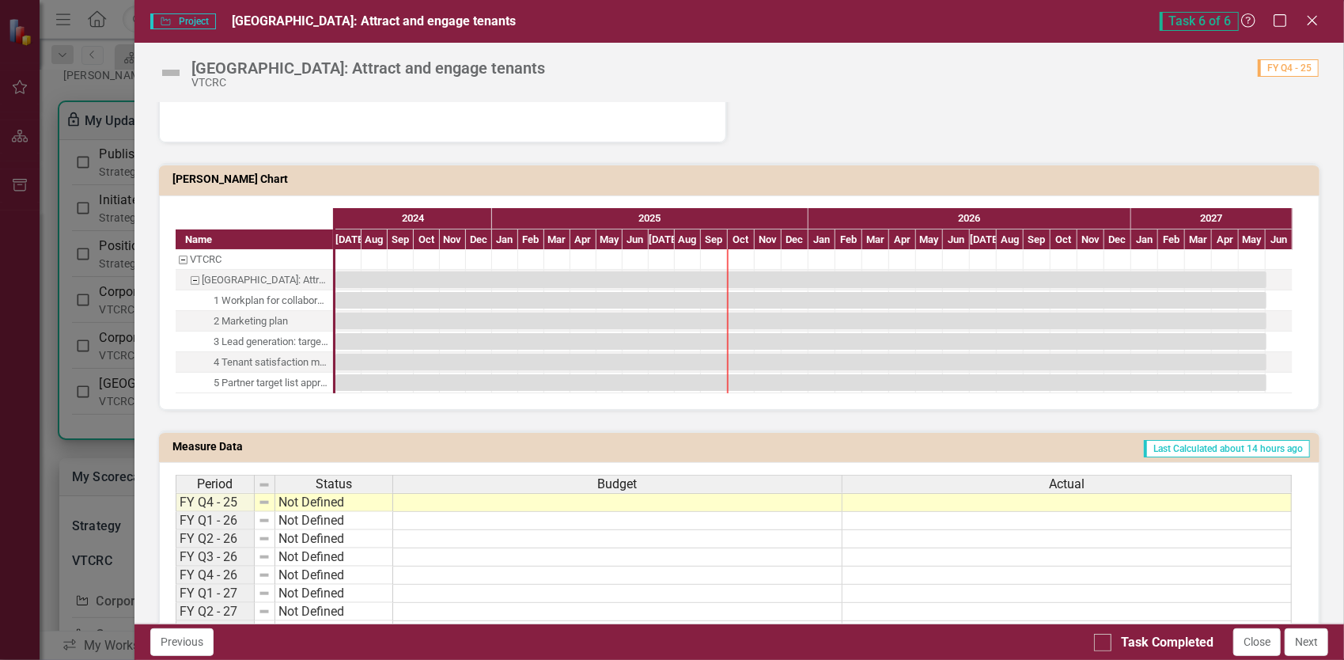
scroll to position [1015, 0]
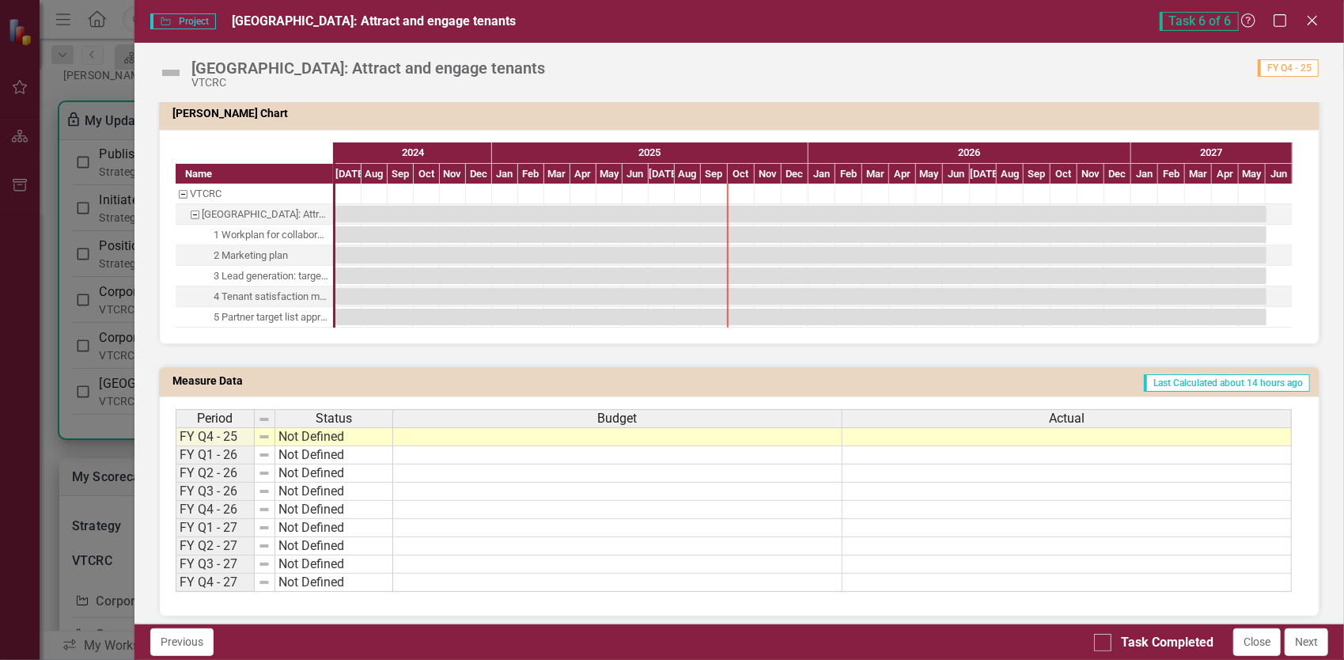
click at [559, 432] on td at bounding box center [617, 436] width 449 height 19
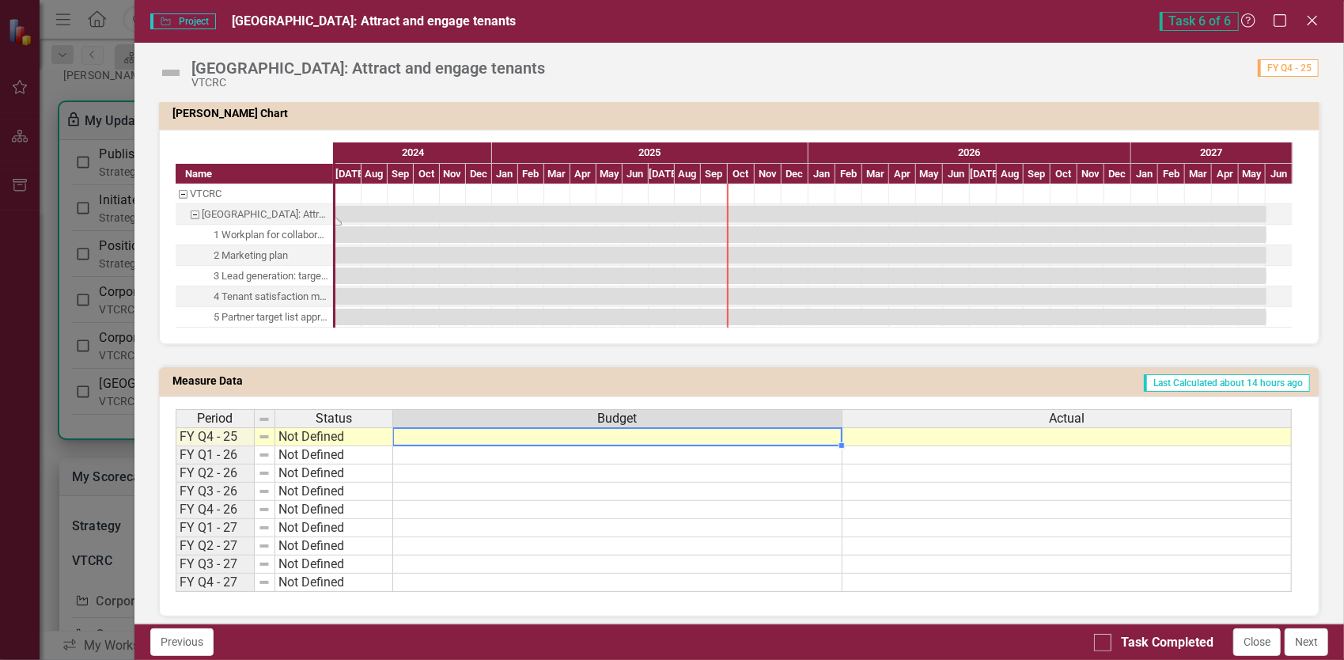
click at [377, 207] on div "Task: Start date: 2024-07-01 End date: 2027-06-01" at bounding box center [800, 214] width 931 height 17
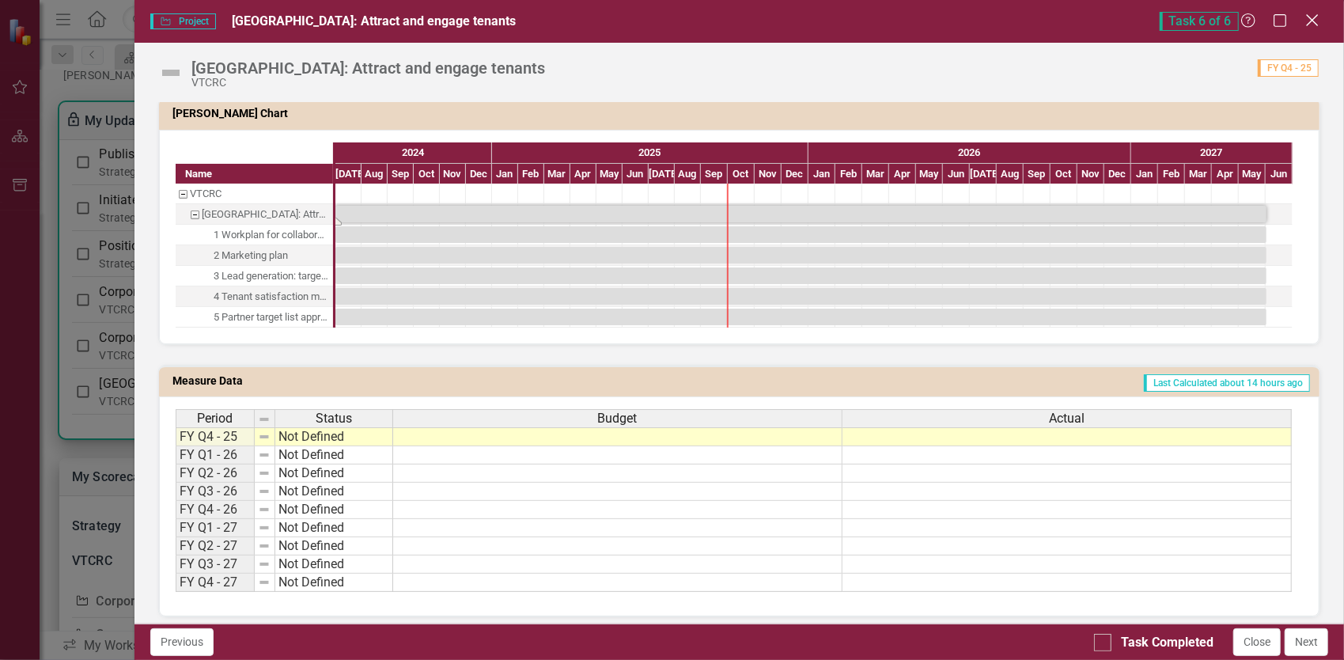
click at [1309, 24] on icon "Close" at bounding box center [1312, 20] width 20 height 15
